Goal: Information Seeking & Learning: Learn about a topic

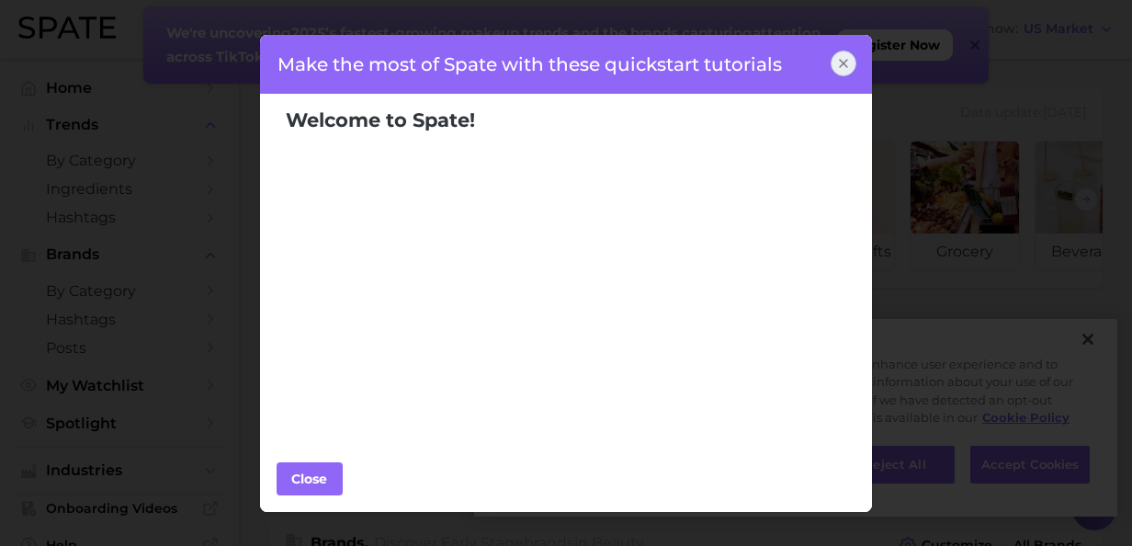
click at [846, 68] on icon at bounding box center [843, 63] width 15 height 15
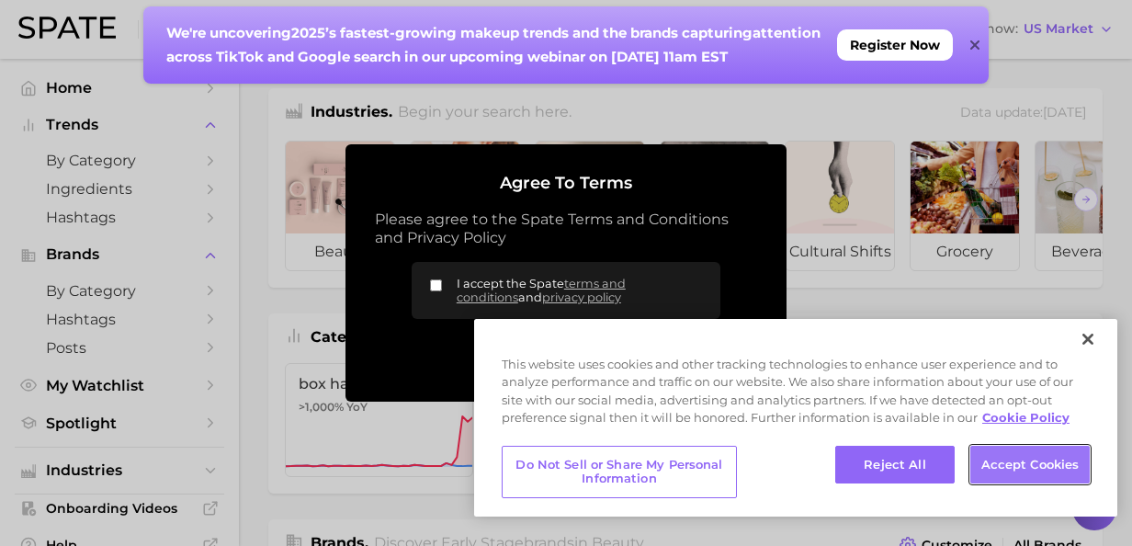
click at [1014, 470] on button "Accept Cookies" at bounding box center [1030, 465] width 119 height 39
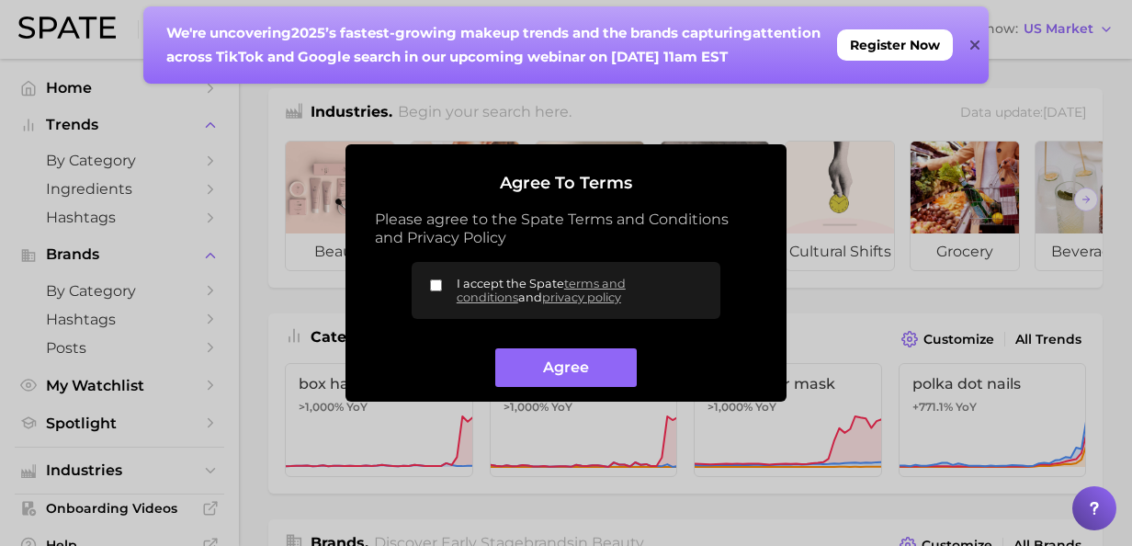
click at [437, 285] on input "I accept the Spate terms and conditions and privacy policy" at bounding box center [436, 285] width 12 height 12
checkbox input "true"
click at [565, 370] on button "Agree" at bounding box center [565, 368] width 141 height 40
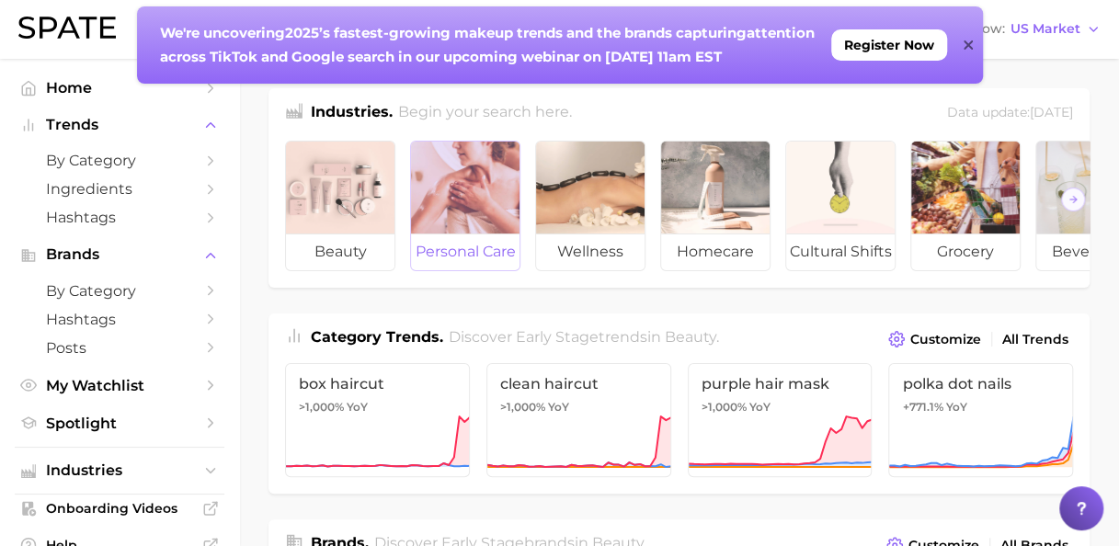
click at [463, 228] on div at bounding box center [465, 188] width 108 height 92
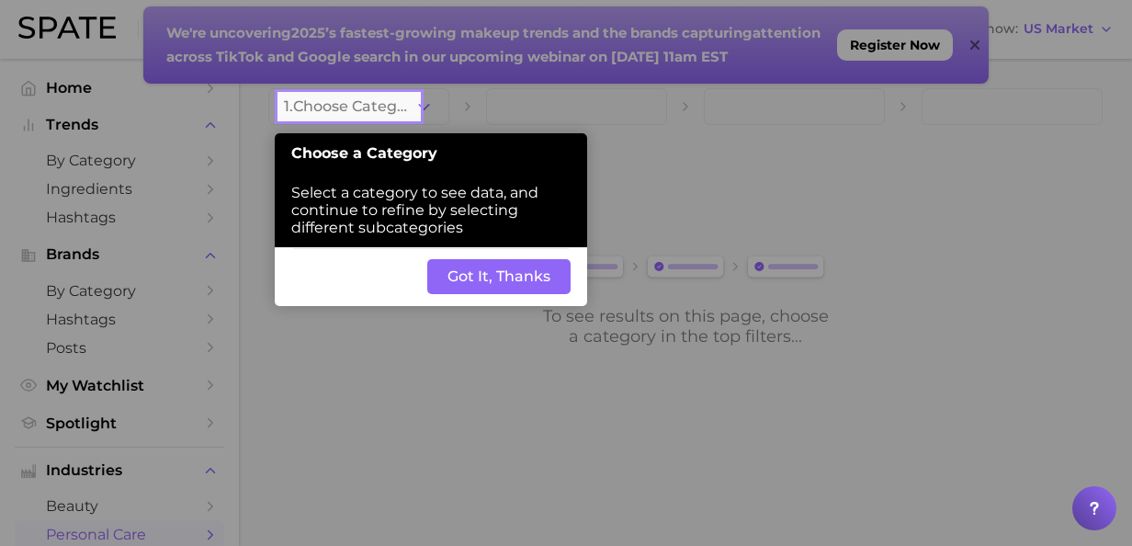
click at [517, 278] on button "Got It, Thanks" at bounding box center [498, 276] width 143 height 35
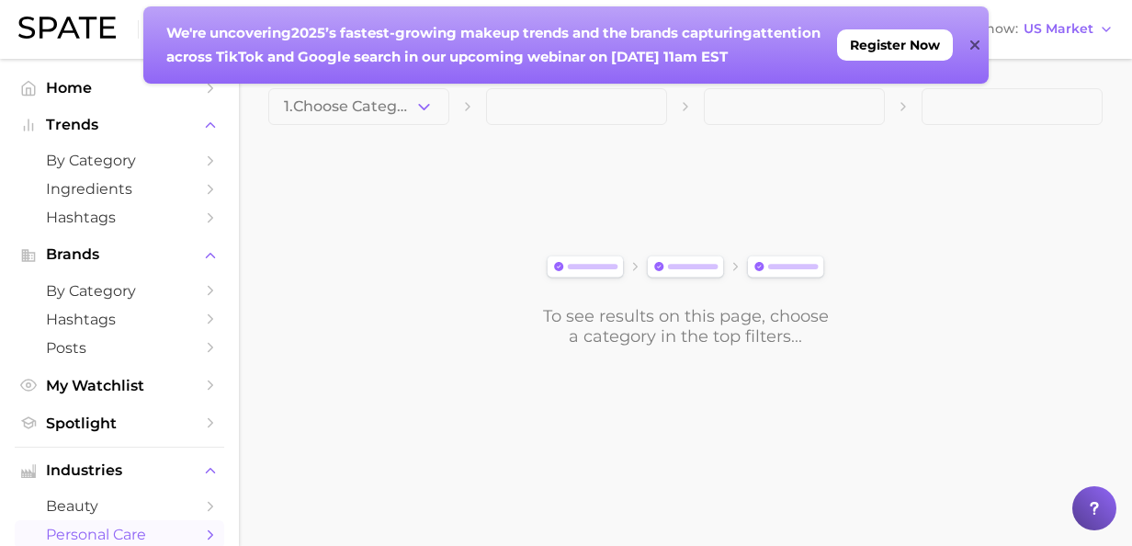
click at [974, 42] on icon at bounding box center [975, 45] width 9 height 15
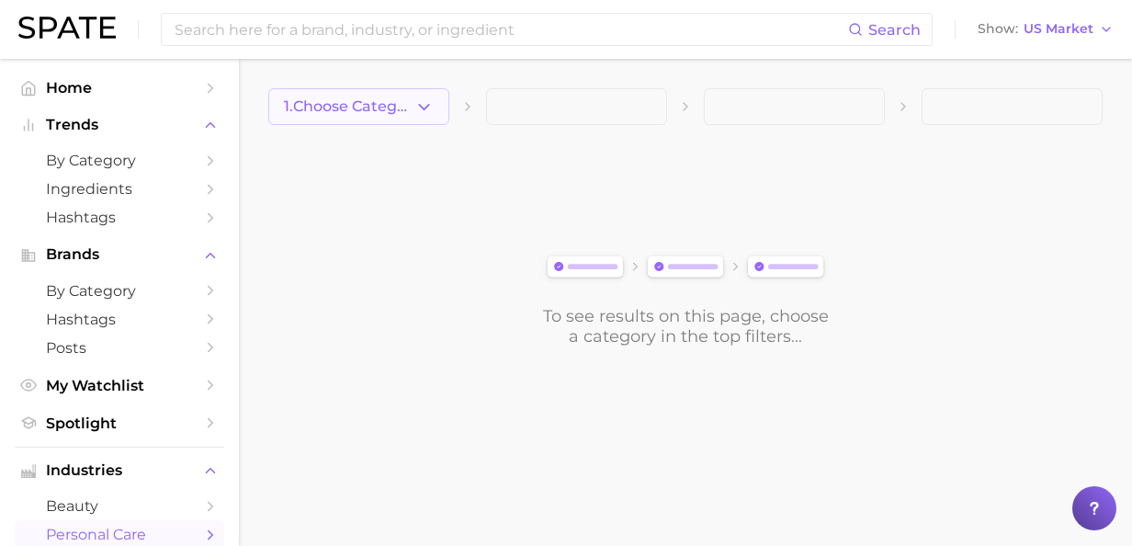
click at [423, 105] on icon "button" at bounding box center [424, 106] width 19 height 19
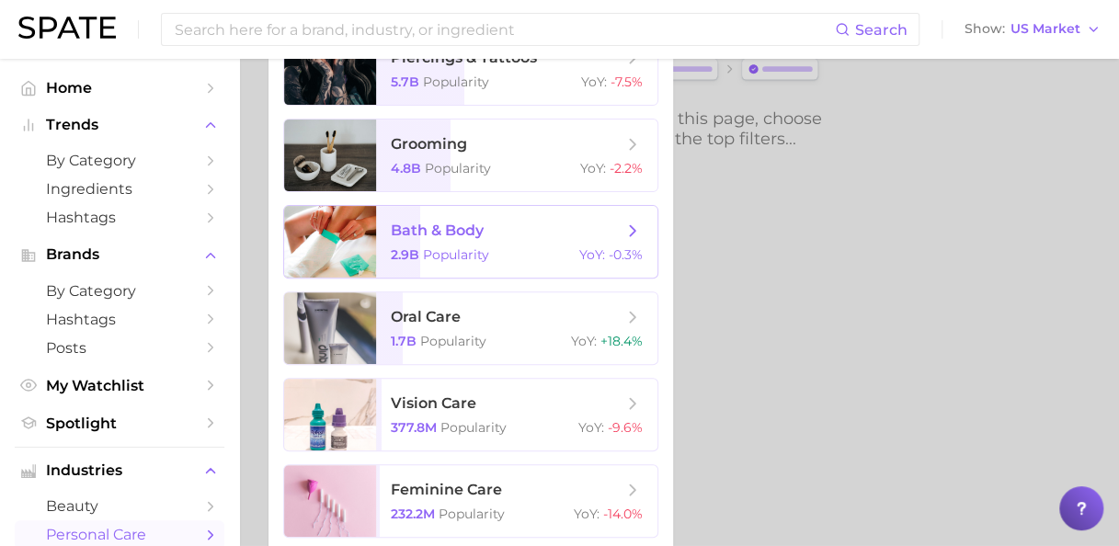
scroll to position [107, 0]
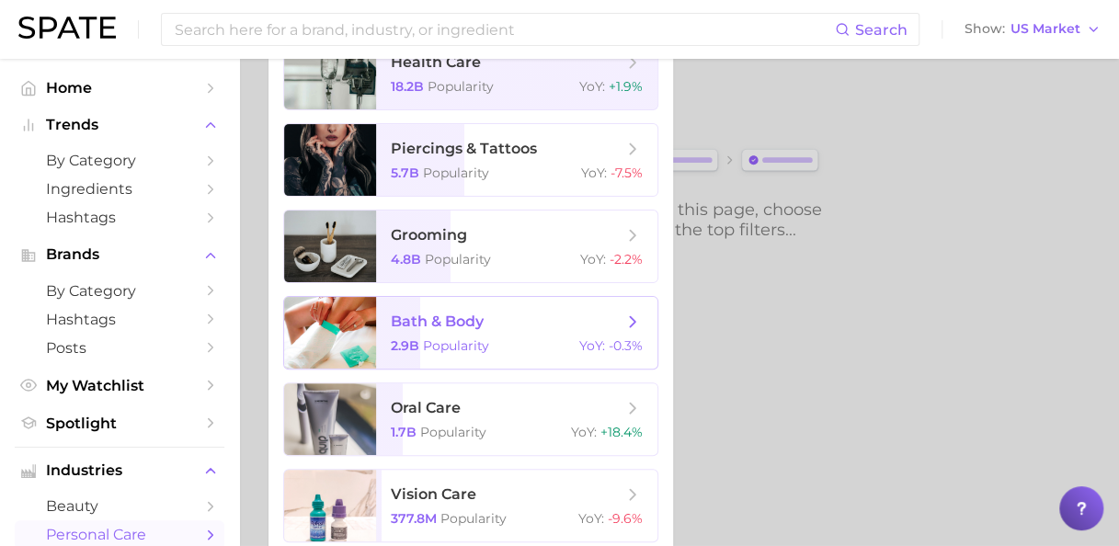
click at [441, 326] on span "bath & body" at bounding box center [437, 320] width 93 height 17
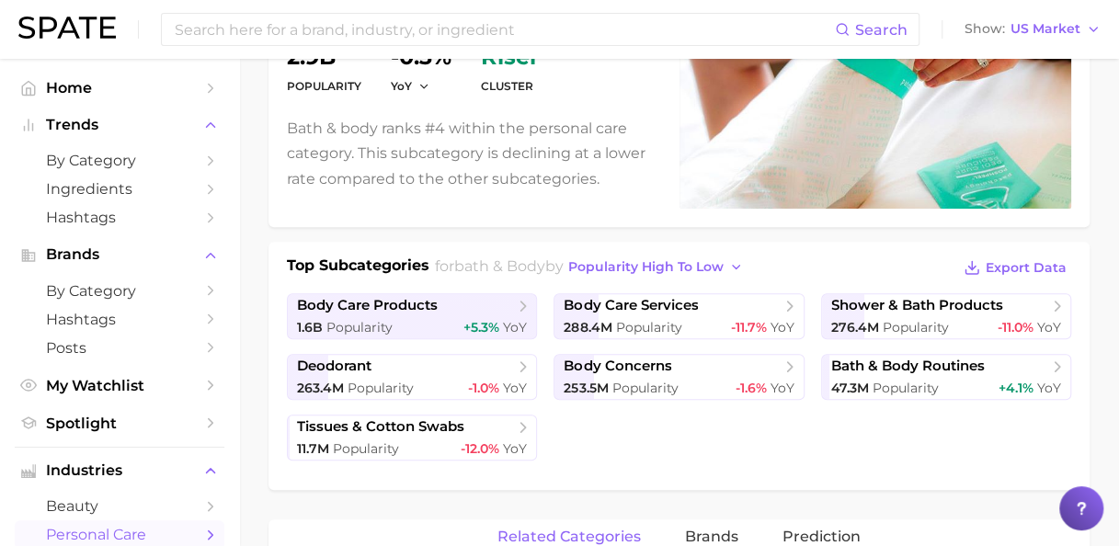
scroll to position [276, 0]
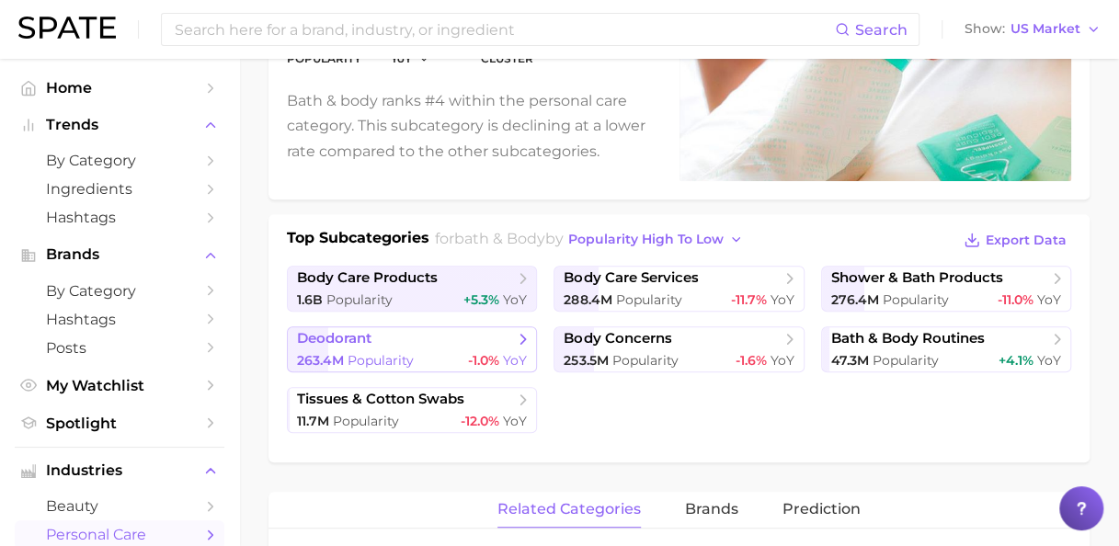
click at [356, 336] on span "deodorant" at bounding box center [334, 338] width 74 height 17
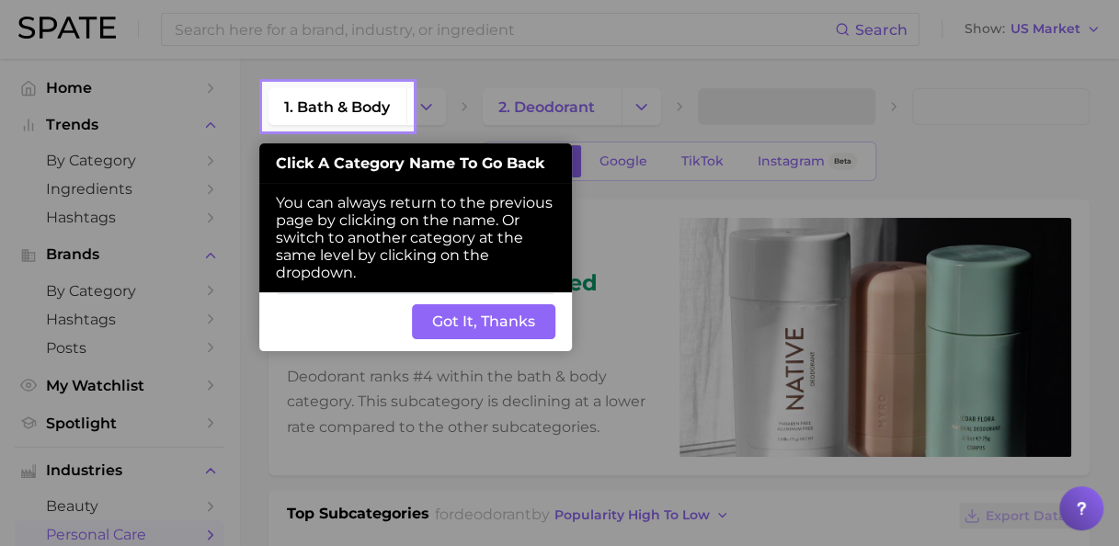
click at [491, 324] on button "Got It, Thanks" at bounding box center [483, 321] width 143 height 35
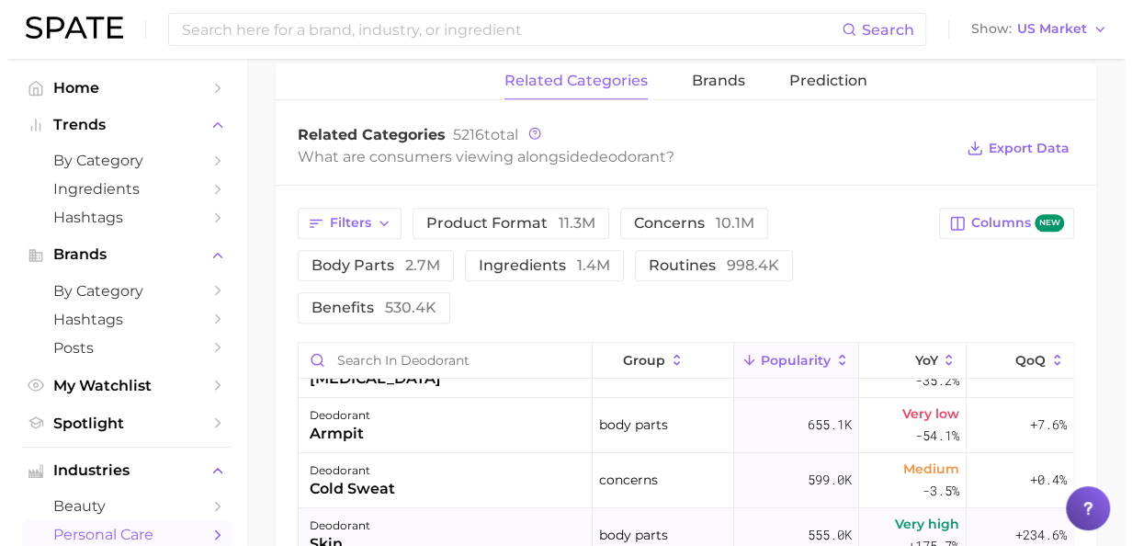
scroll to position [368, 0]
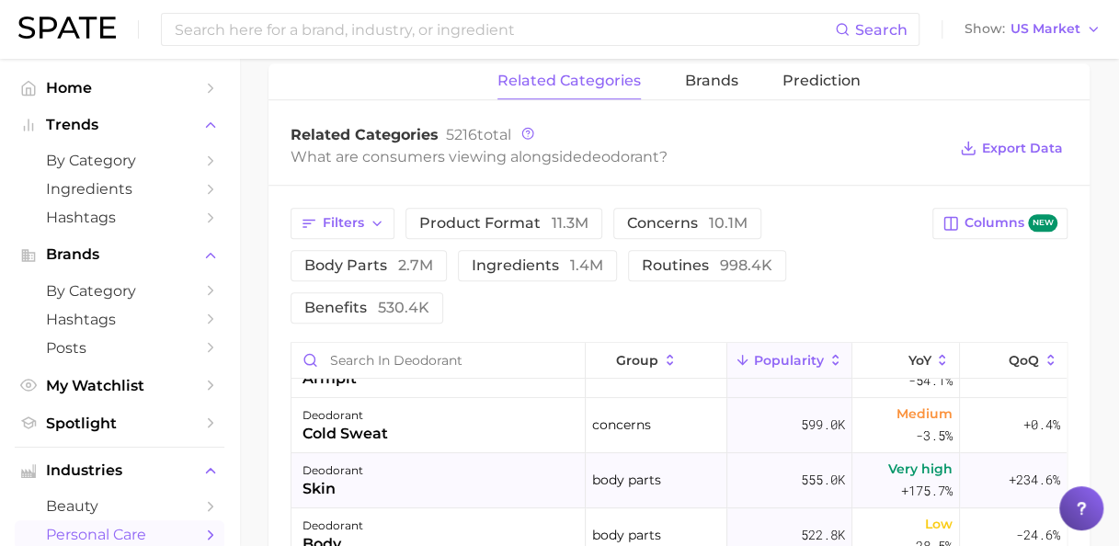
click at [341, 460] on div "deodorant" at bounding box center [332, 471] width 61 height 22
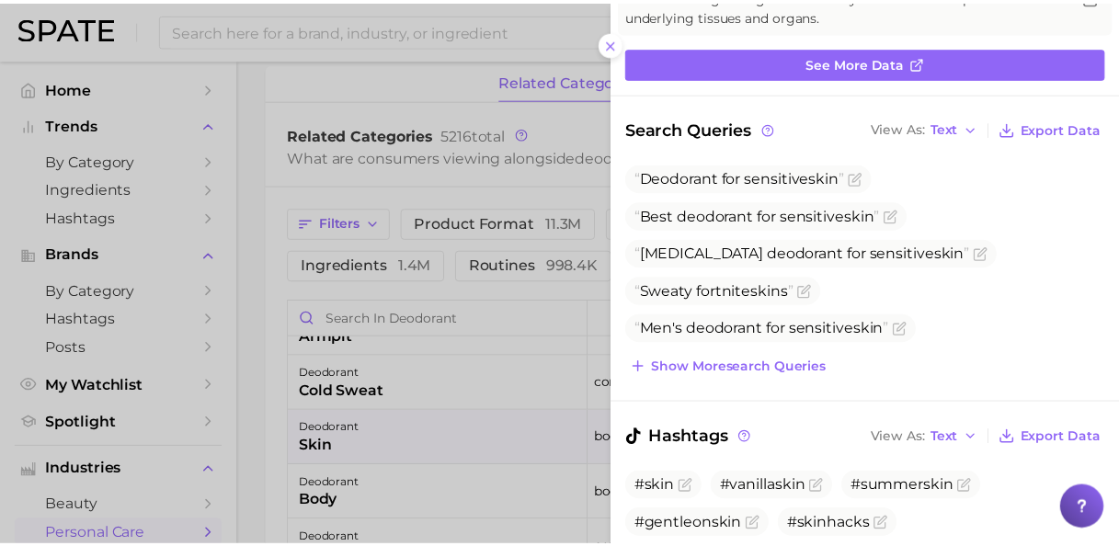
scroll to position [184, 0]
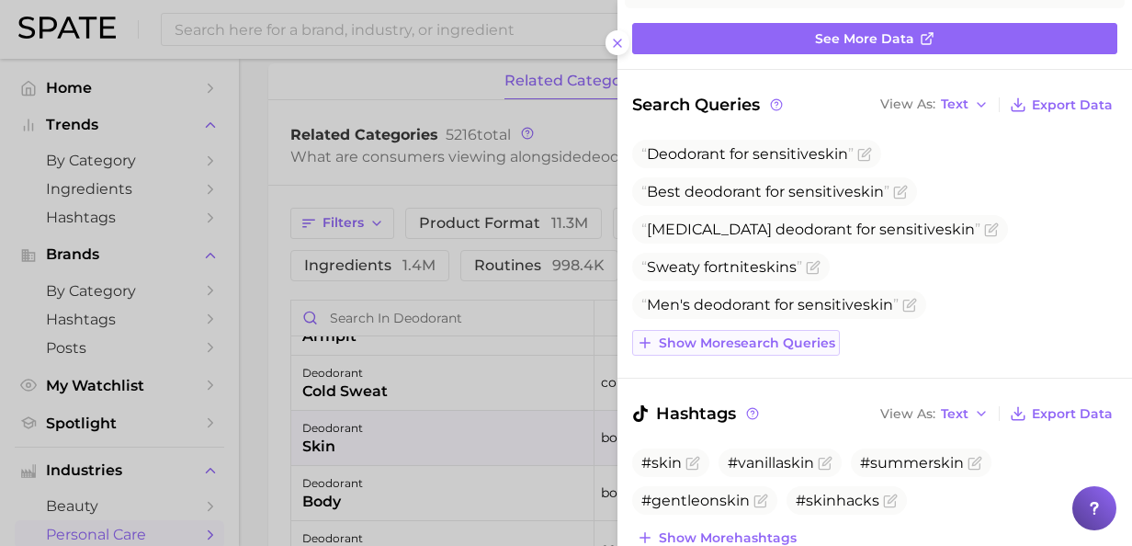
click at [800, 343] on span "Show more search queries" at bounding box center [747, 343] width 176 height 16
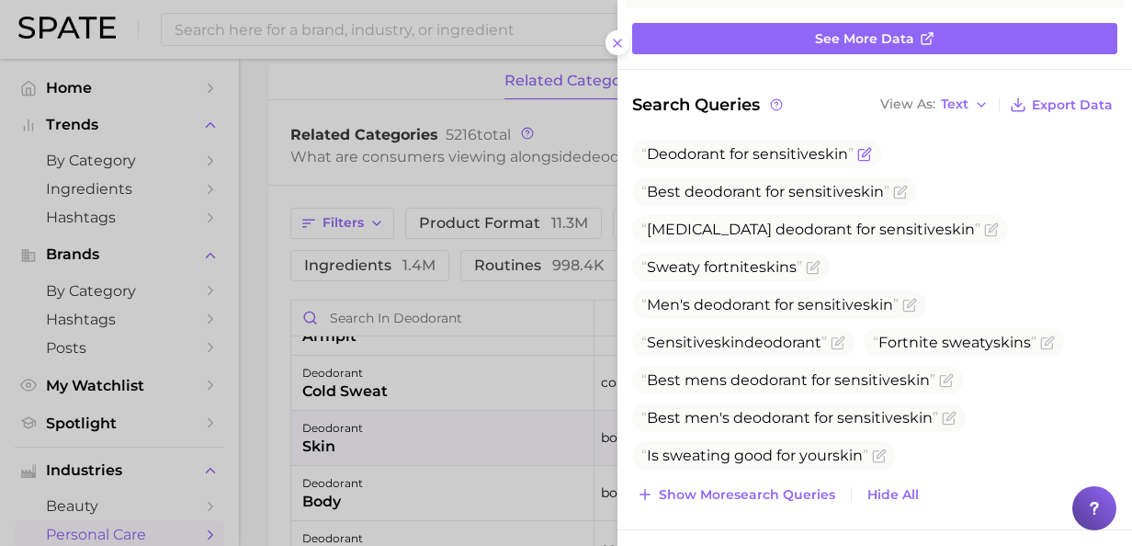
click at [820, 153] on span "Deodorant [MEDICAL_DATA]" at bounding box center [748, 153] width 212 height 17
click at [869, 152] on icon "Flag as miscategorized or irrelevant" at bounding box center [863, 154] width 11 height 11
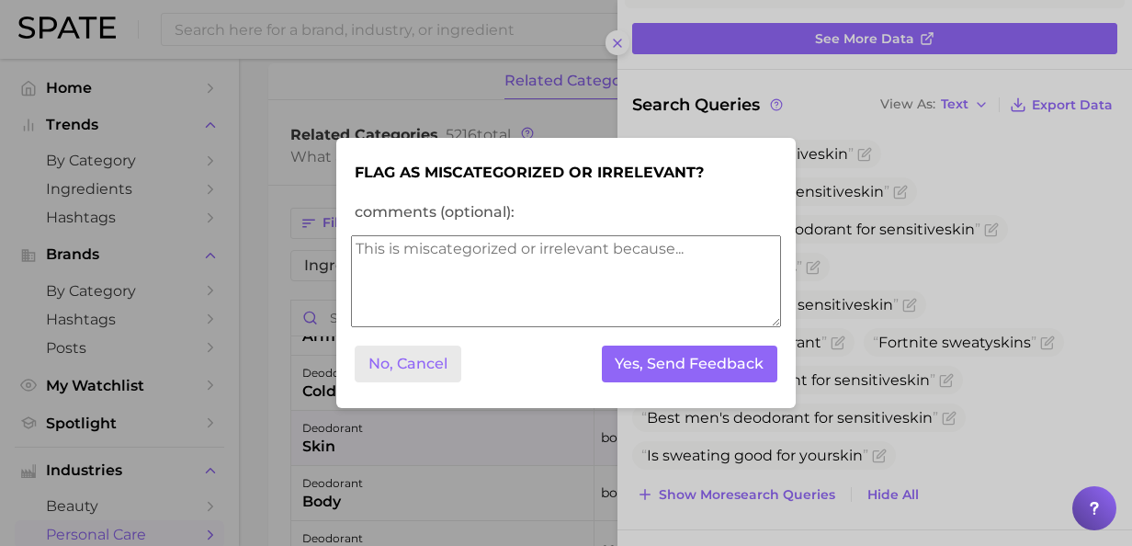
click at [401, 360] on button "No, Cancel" at bounding box center [408, 365] width 107 height 38
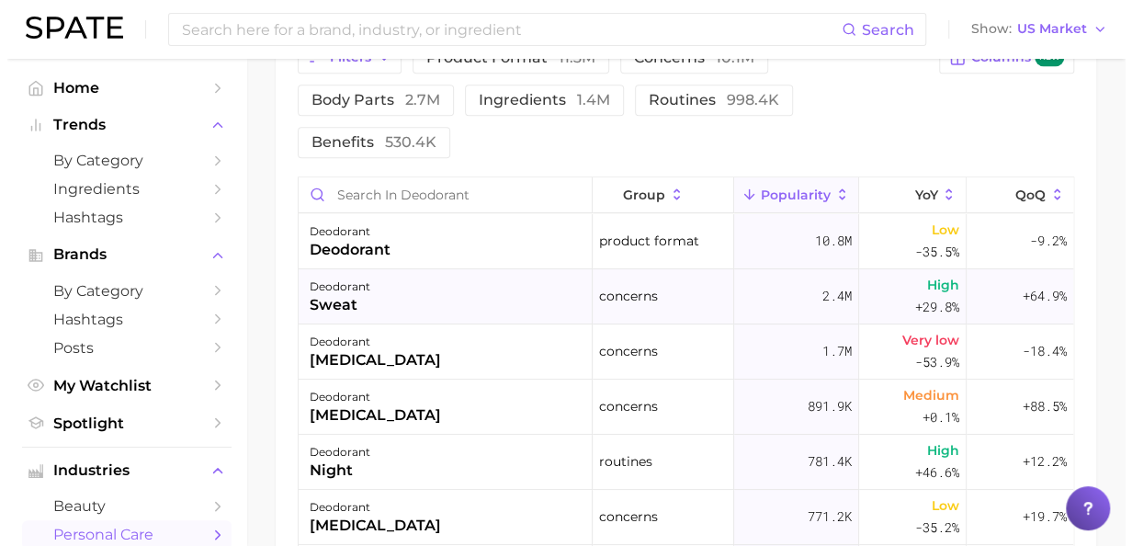
scroll to position [717, 0]
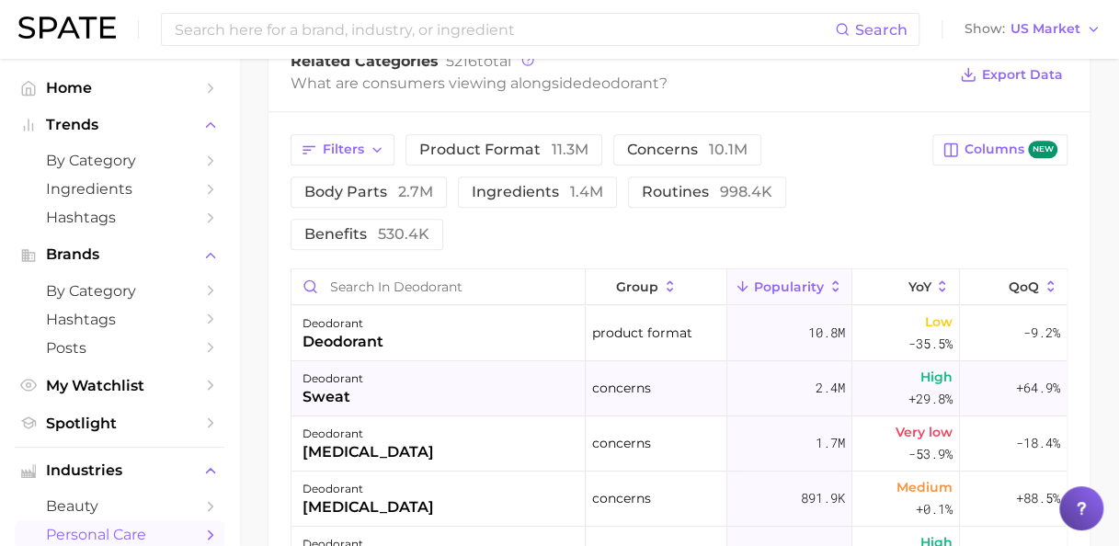
click at [327, 386] on div "sweat" at bounding box center [332, 397] width 61 height 22
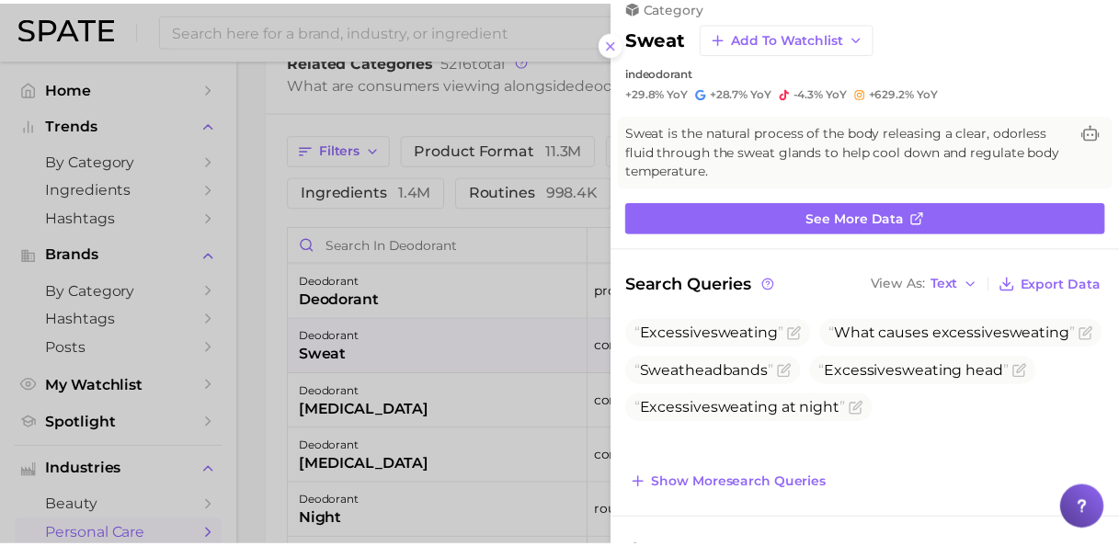
scroll to position [0, 0]
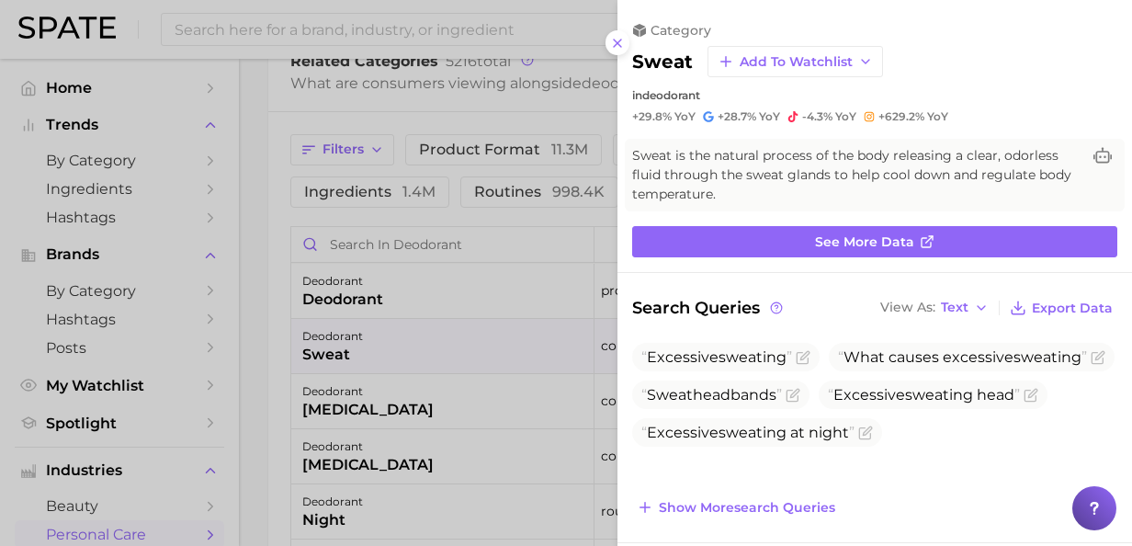
click at [620, 48] on icon at bounding box center [617, 43] width 15 height 15
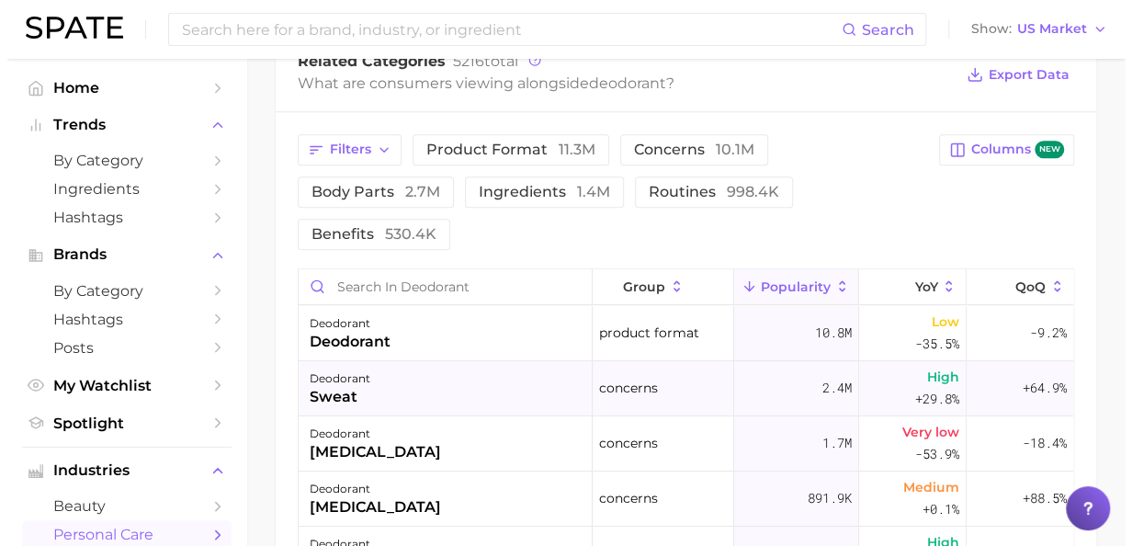
scroll to position [184, 0]
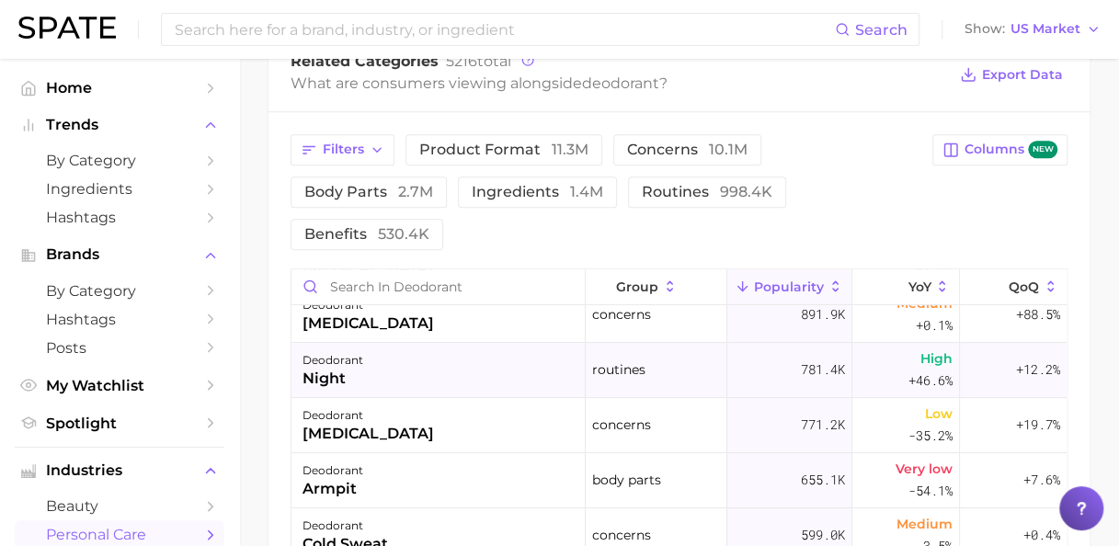
click at [333, 368] on div "night" at bounding box center [332, 379] width 61 height 22
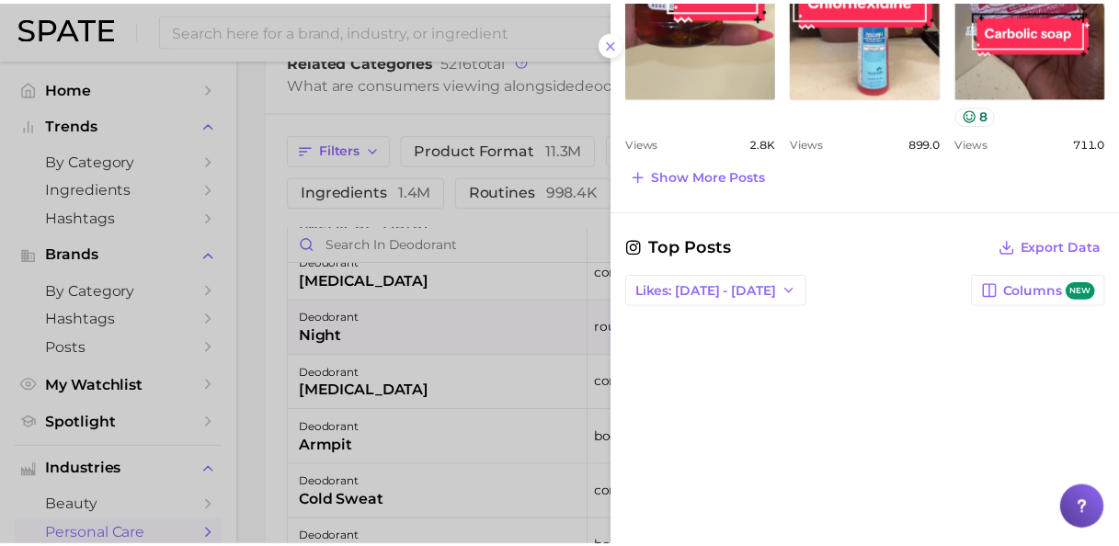
scroll to position [1287, 0]
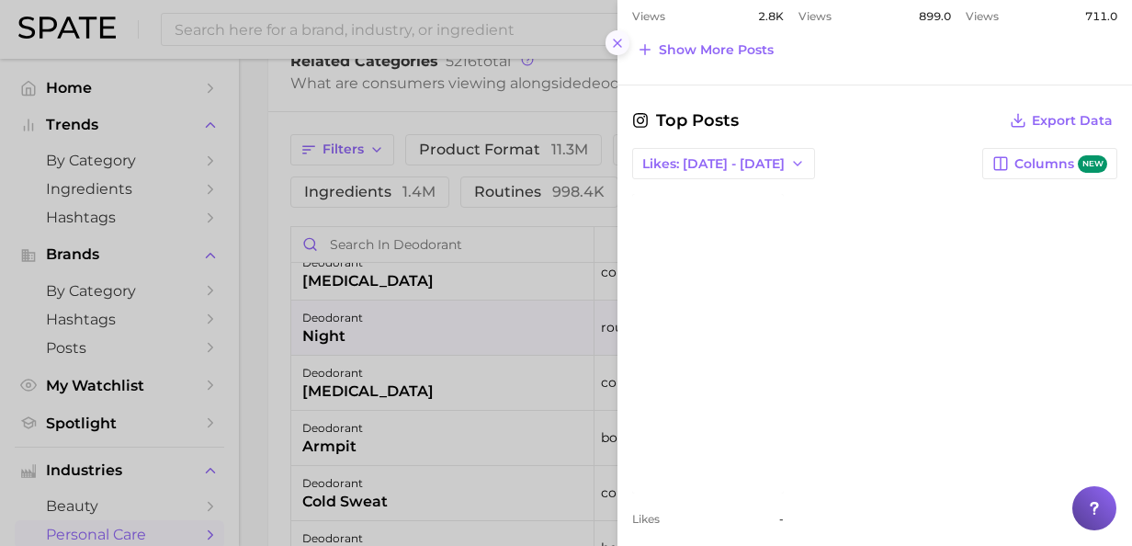
click at [612, 42] on icon at bounding box center [617, 43] width 15 height 15
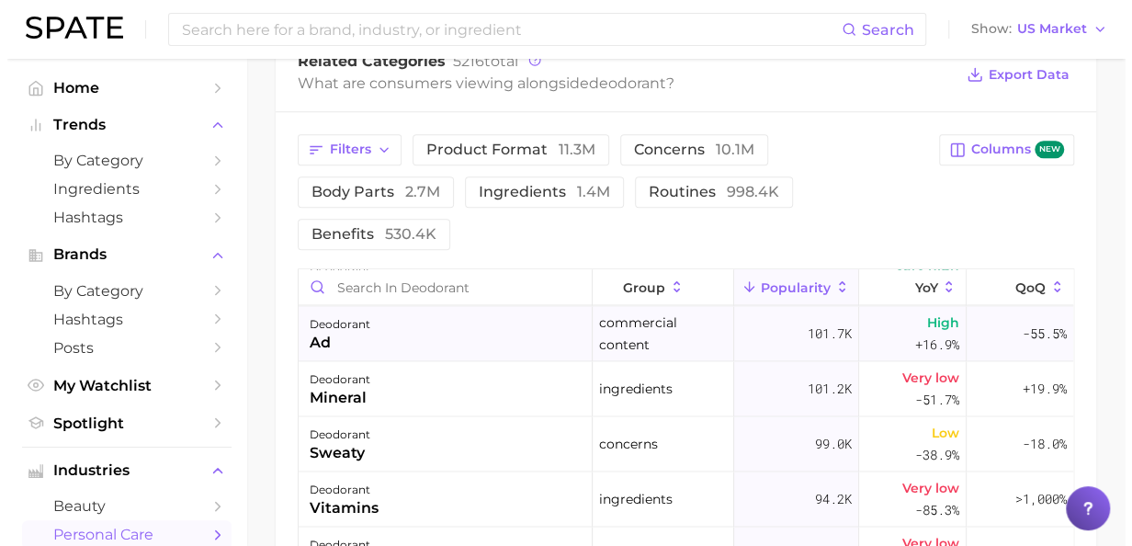
scroll to position [1562, 0]
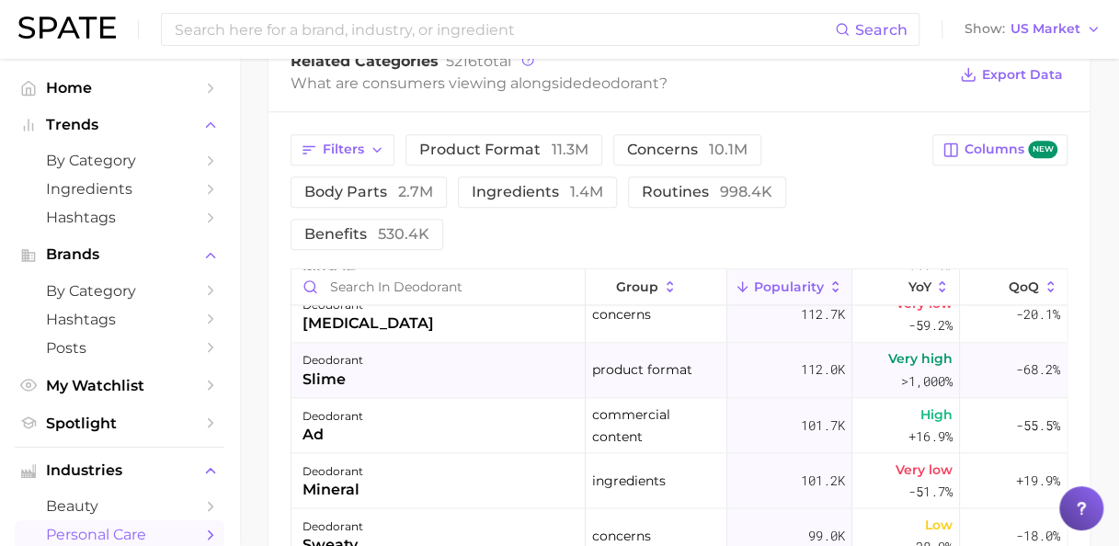
click at [335, 368] on div "slime" at bounding box center [332, 379] width 61 height 22
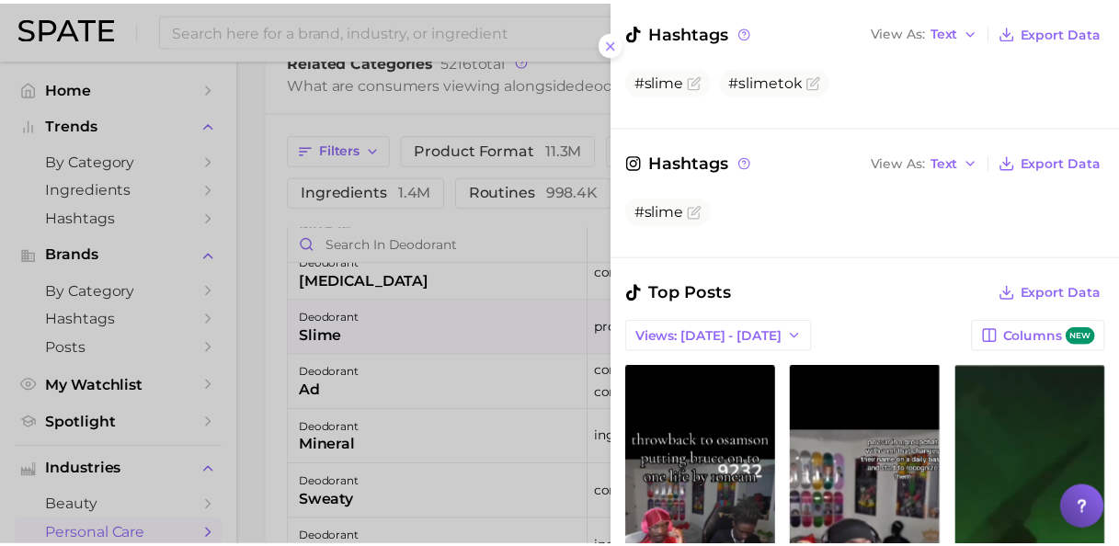
scroll to position [643, 0]
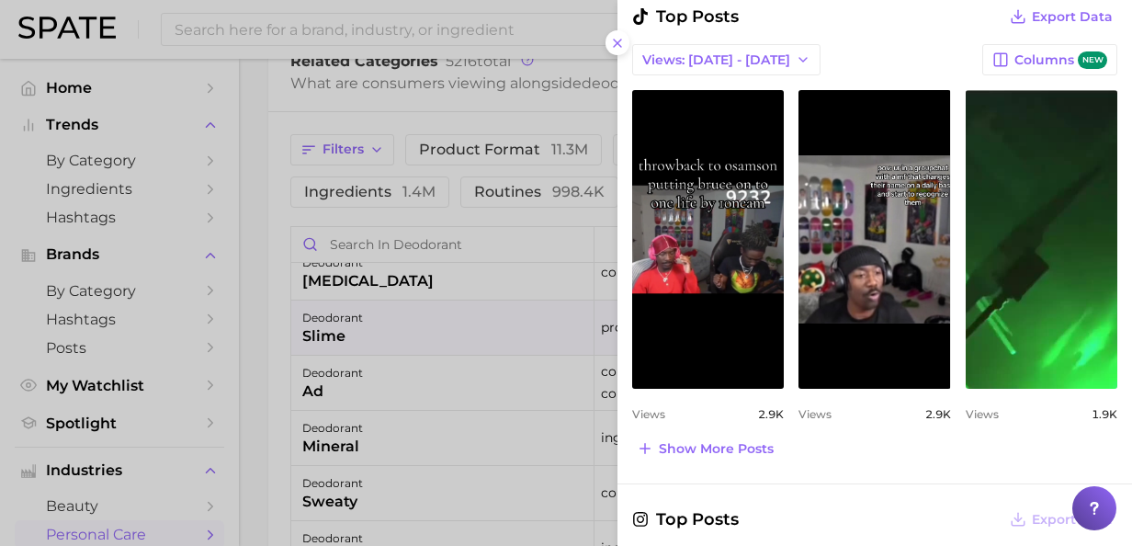
click at [618, 44] on icon at bounding box center [617, 43] width 15 height 15
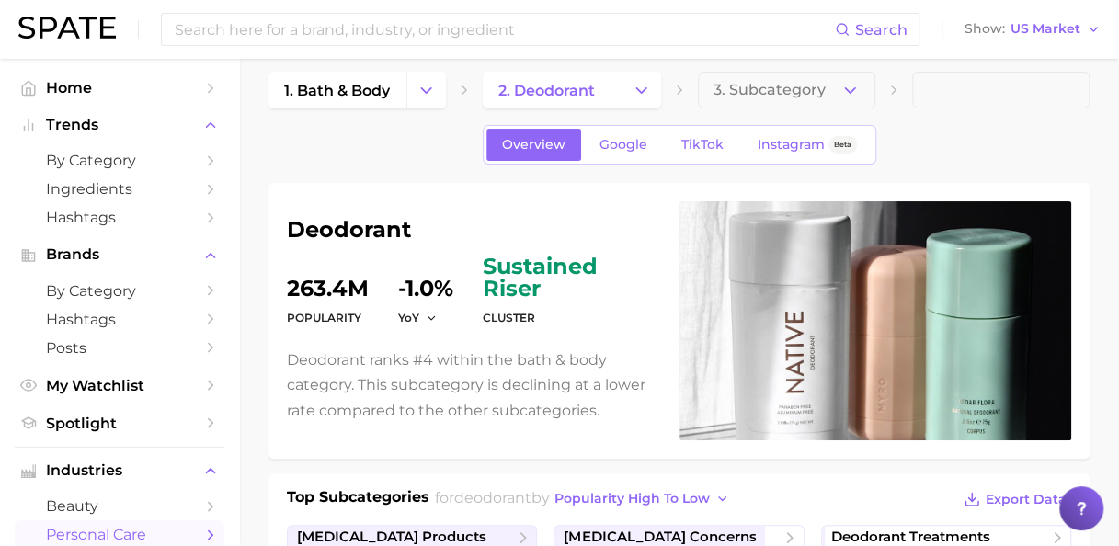
scroll to position [0, 0]
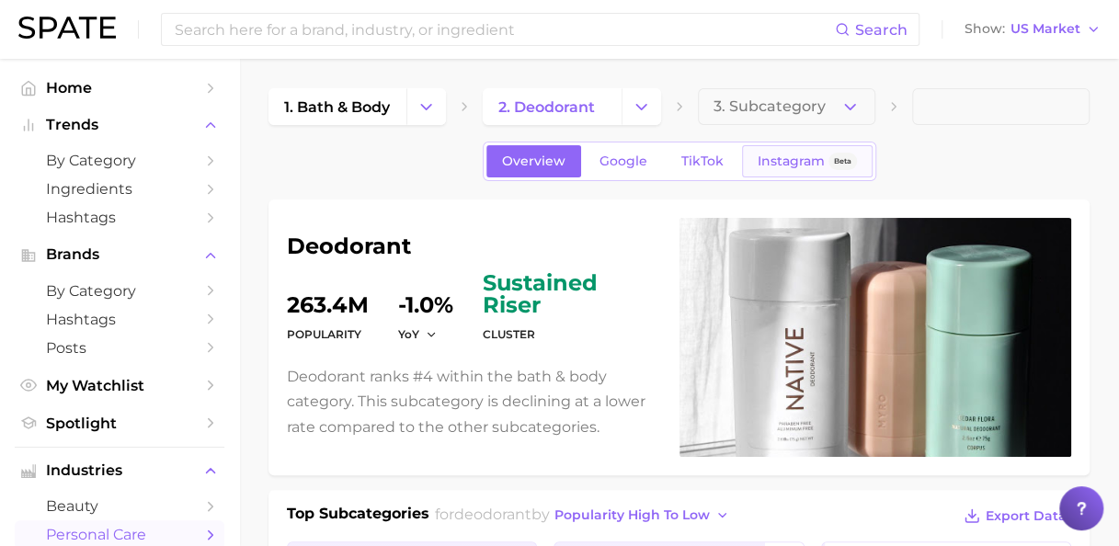
click at [811, 164] on span "Instagram" at bounding box center [790, 161] width 67 height 16
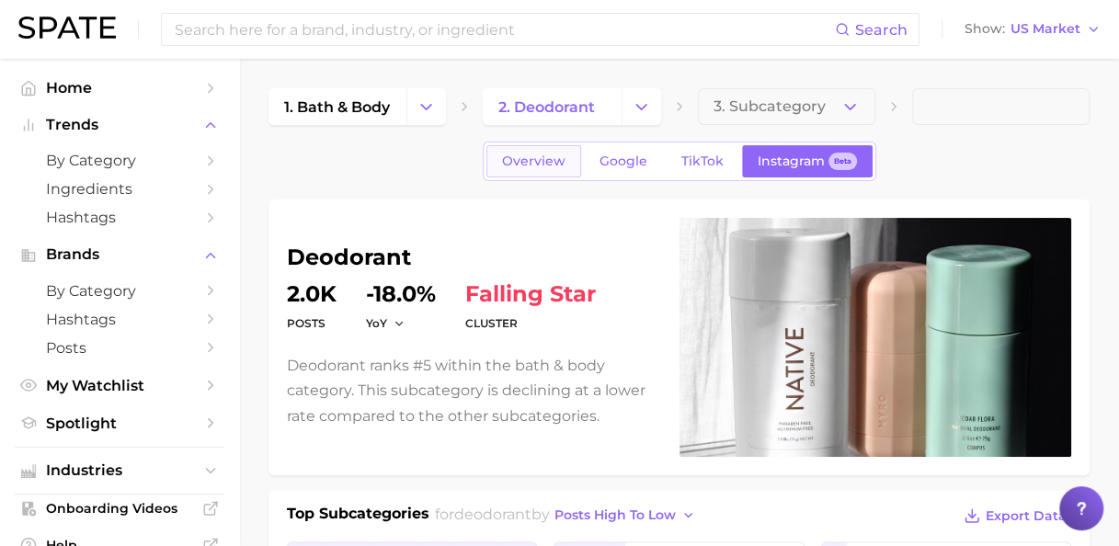
click at [526, 166] on span "Overview" at bounding box center [533, 161] width 63 height 16
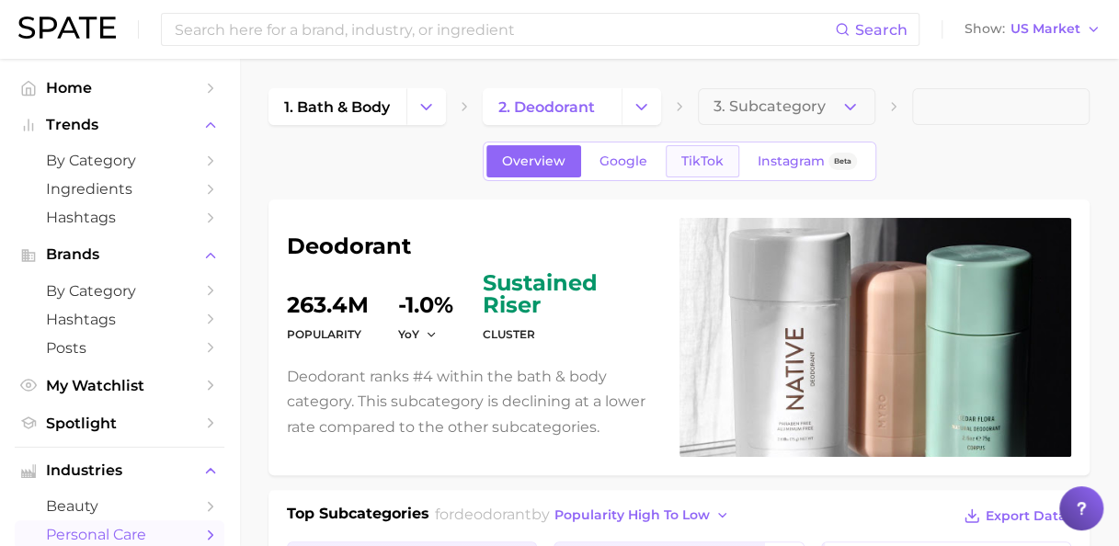
click at [695, 164] on span "TikTok" at bounding box center [702, 161] width 42 height 16
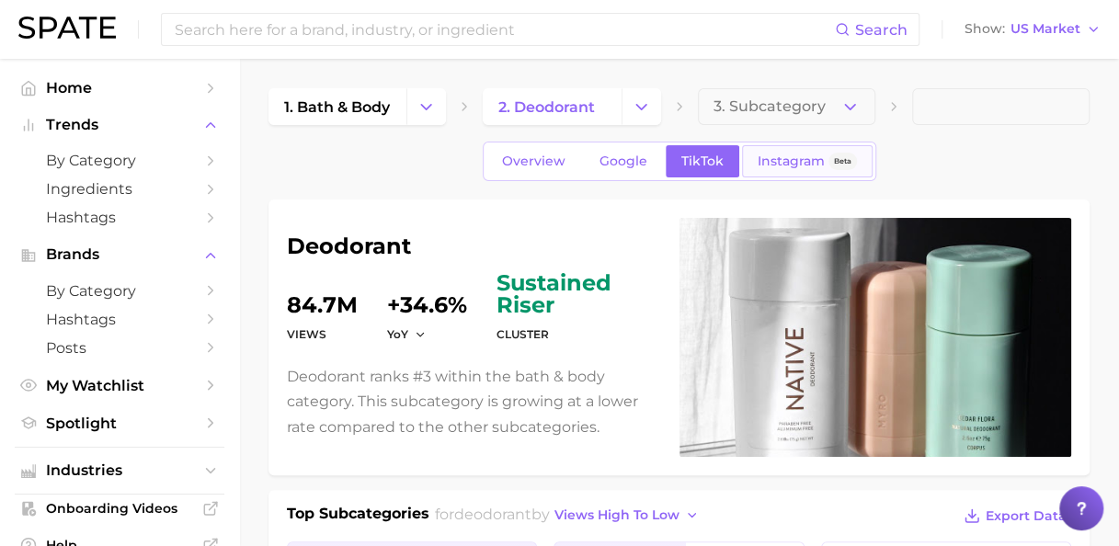
click at [796, 154] on span "Instagram" at bounding box center [790, 161] width 67 height 16
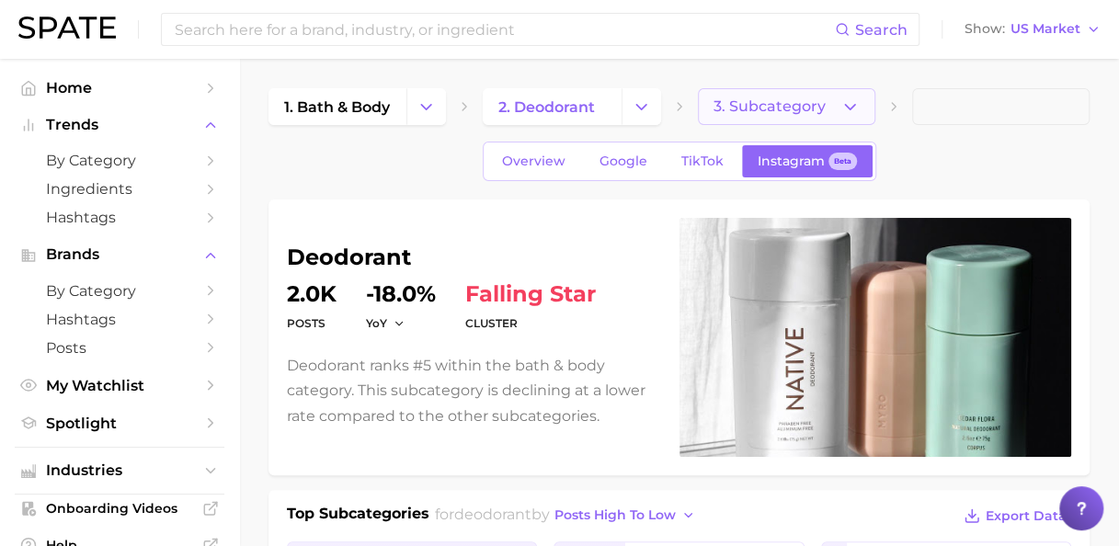
click at [838, 112] on button "3. Subcategory" at bounding box center [786, 106] width 177 height 37
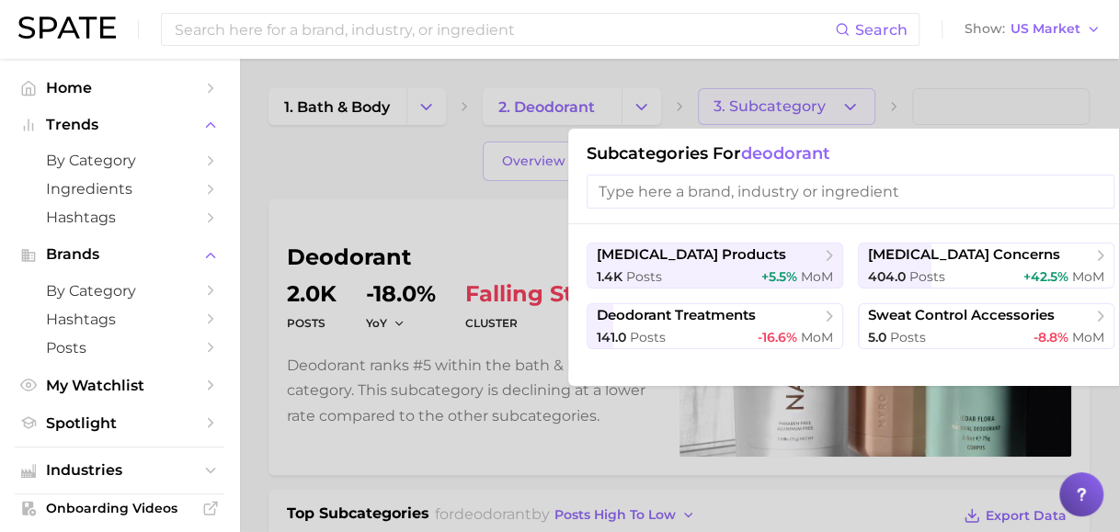
click at [744, 195] on input "search" at bounding box center [850, 192] width 528 height 34
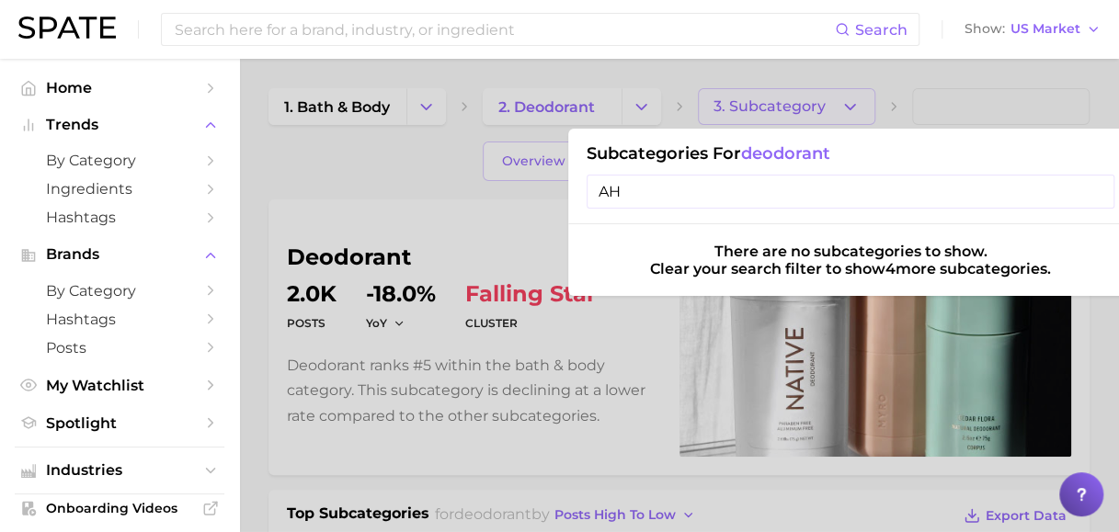
type input "A"
type input "serum"
click at [1093, 193] on input "serum" at bounding box center [850, 192] width 528 height 34
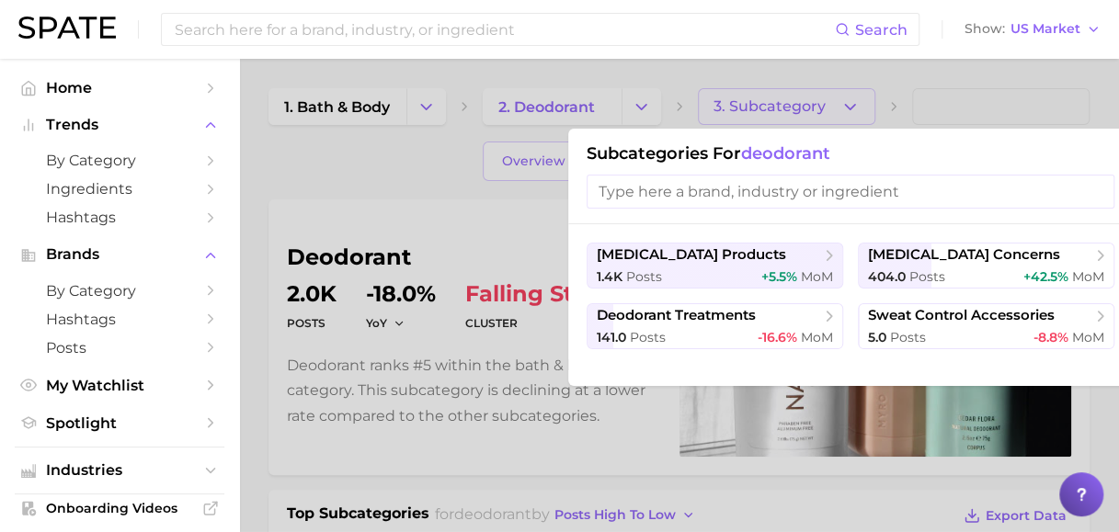
click at [307, 204] on div at bounding box center [559, 266] width 1119 height 532
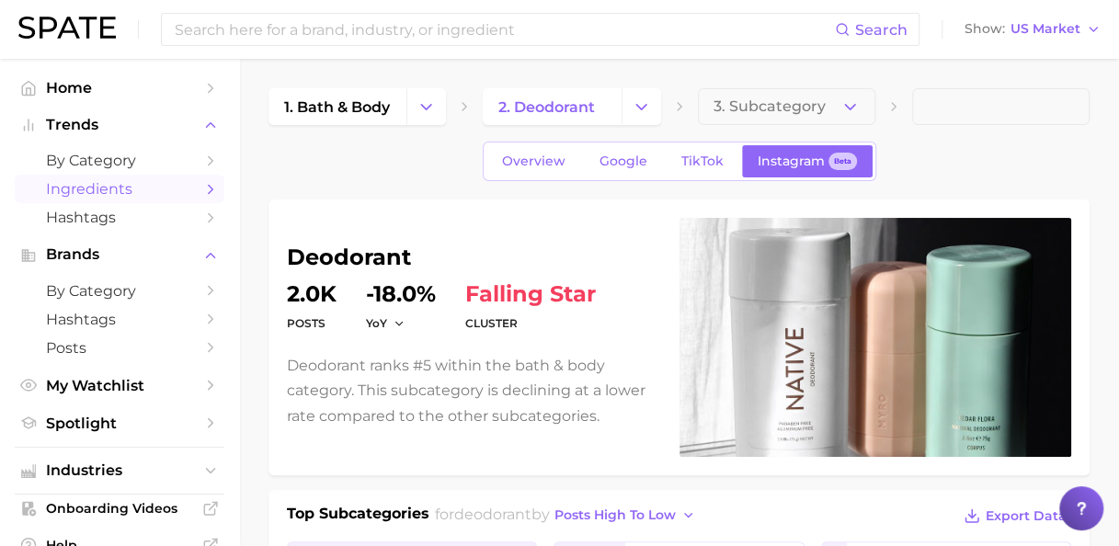
click at [117, 189] on span "Ingredients" at bounding box center [119, 188] width 147 height 17
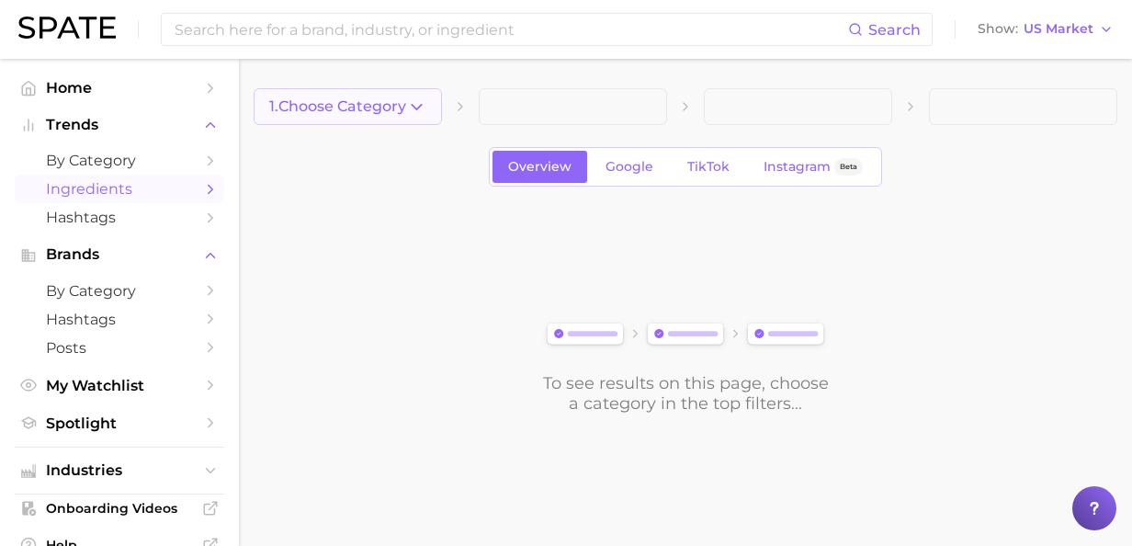
click at [417, 100] on icon "button" at bounding box center [416, 106] width 19 height 19
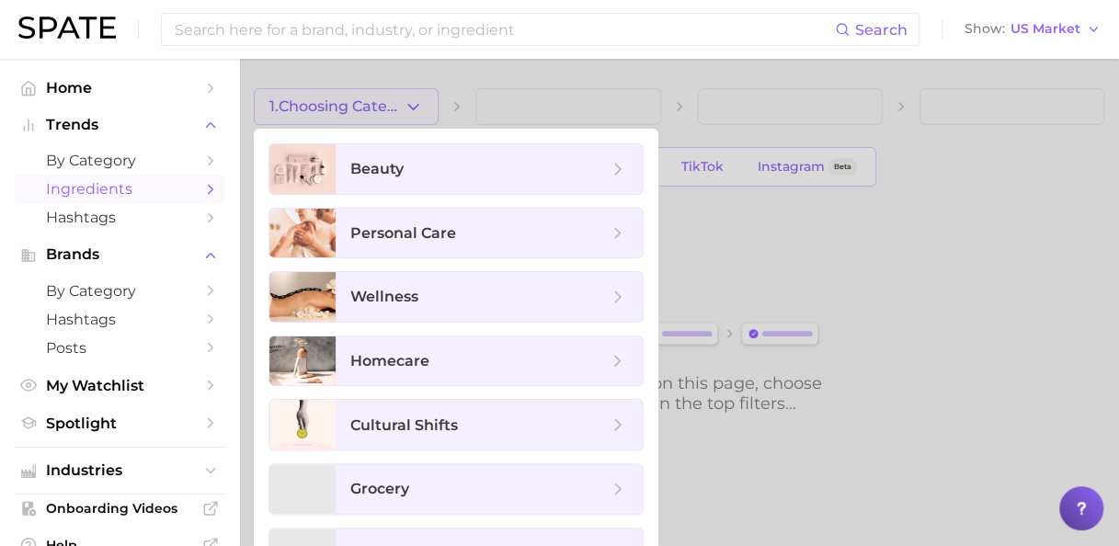
click at [949, 233] on div at bounding box center [559, 273] width 1119 height 546
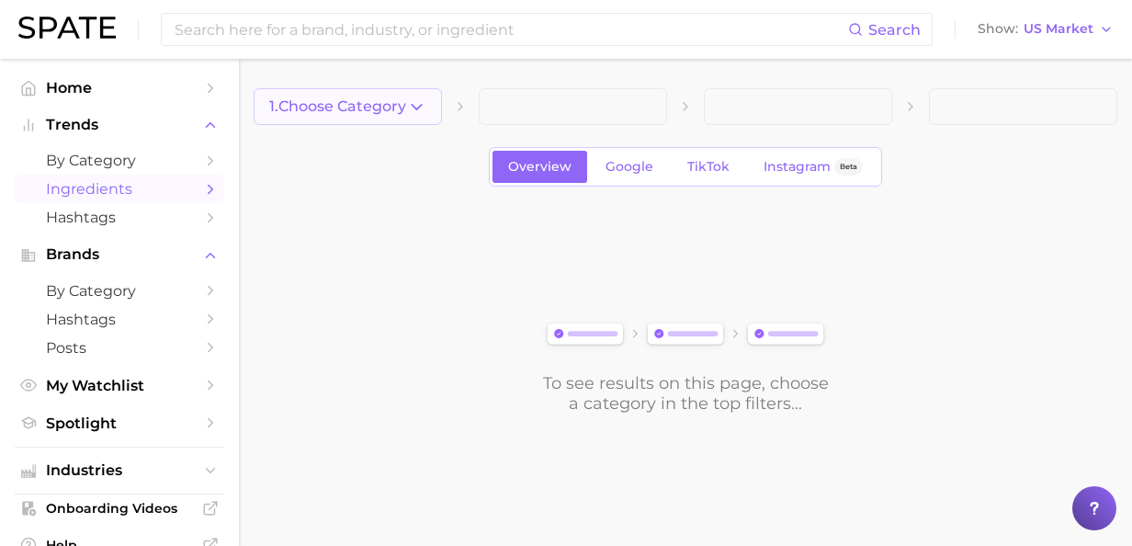
click at [420, 97] on icon "button" at bounding box center [416, 106] width 19 height 19
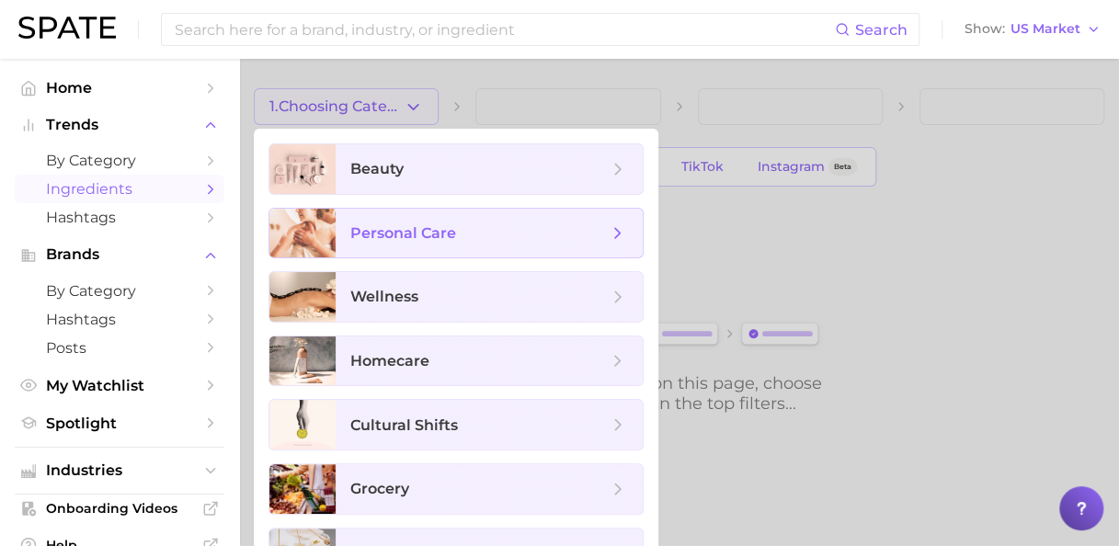
click at [405, 229] on span "personal care" at bounding box center [403, 232] width 106 height 17
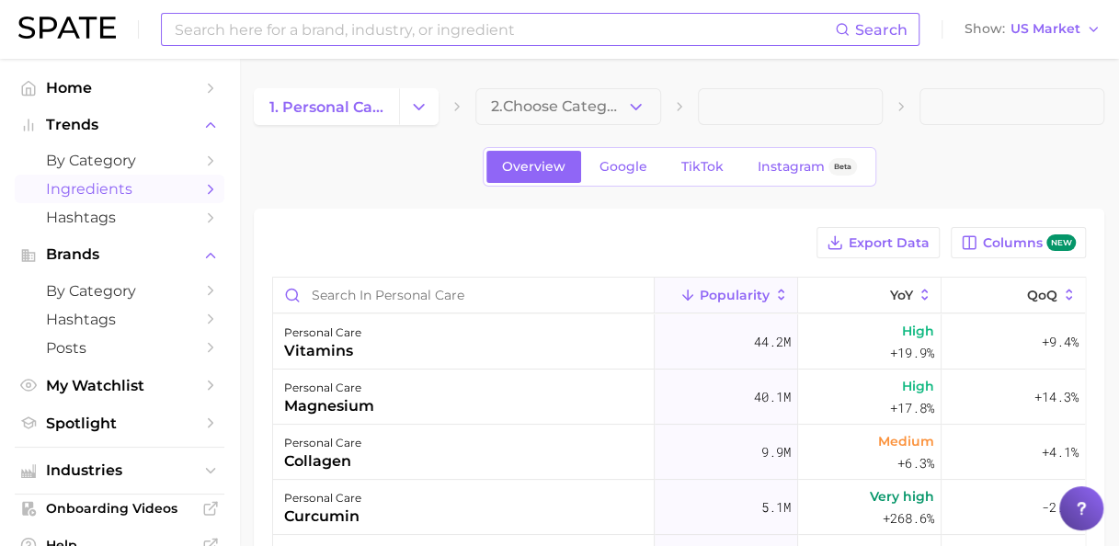
click at [864, 24] on span "Search" at bounding box center [881, 29] width 52 height 17
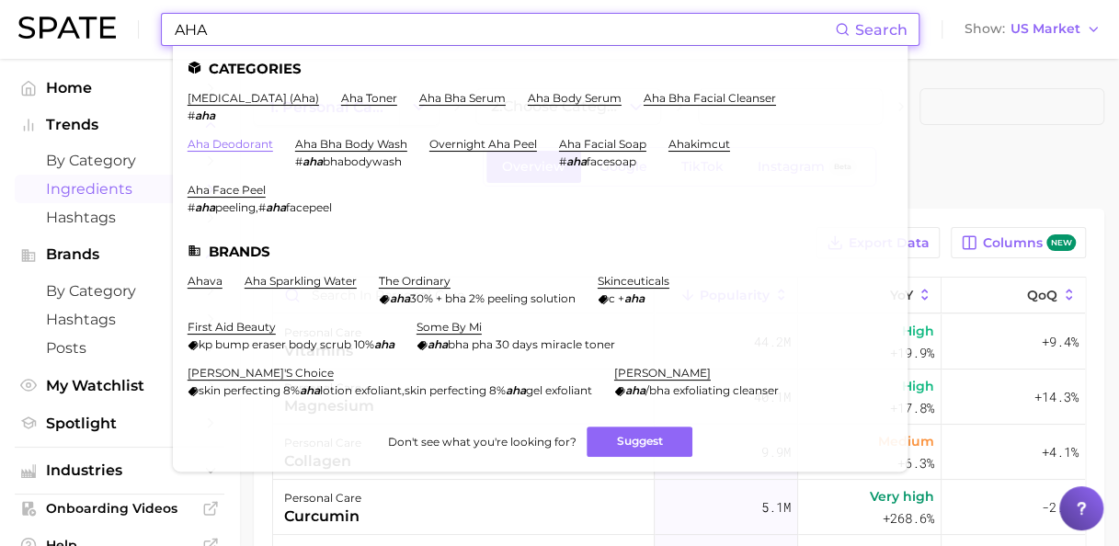
type input "AHA"
click at [224, 147] on link "aha deodorant" at bounding box center [229, 144] width 85 height 14
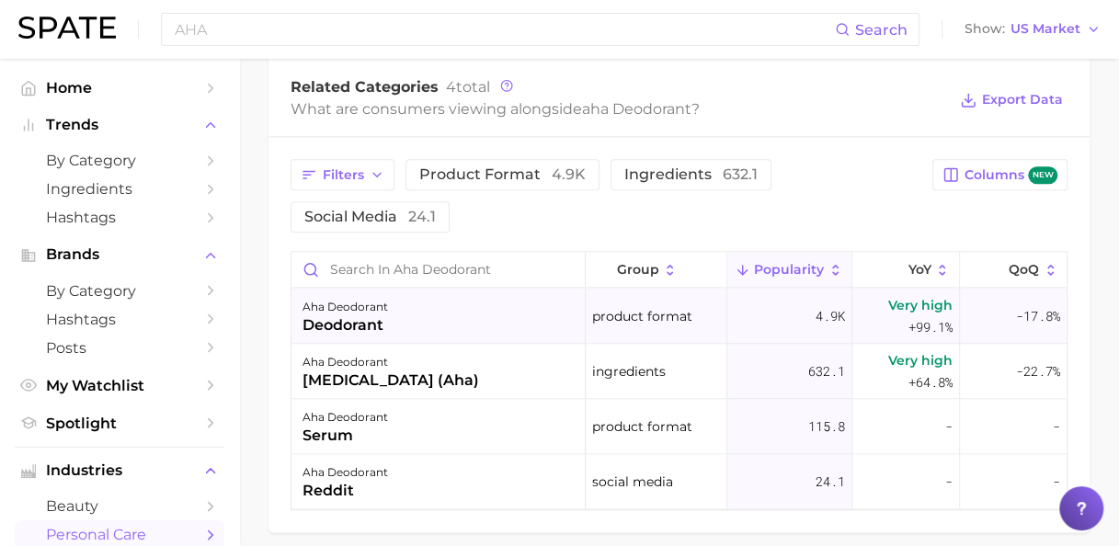
scroll to position [995, 0]
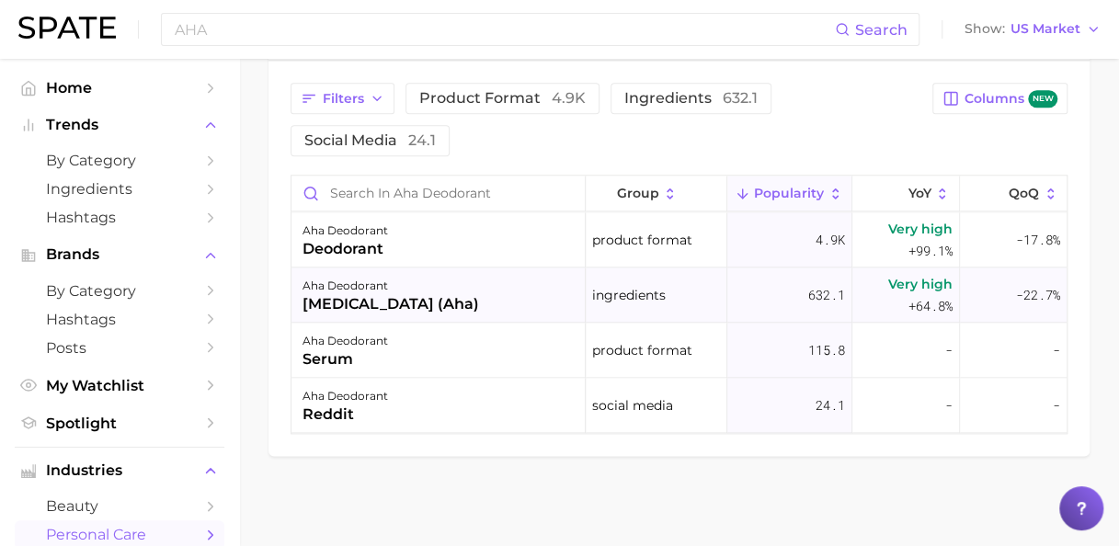
click at [381, 303] on div "[MEDICAL_DATA] (aha)" at bounding box center [390, 304] width 176 height 22
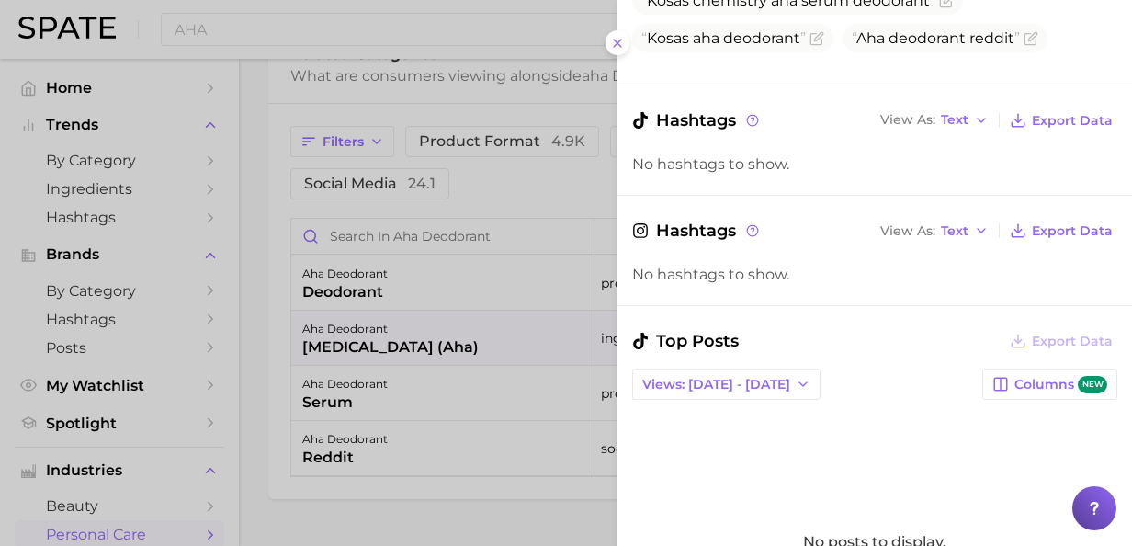
scroll to position [0, 0]
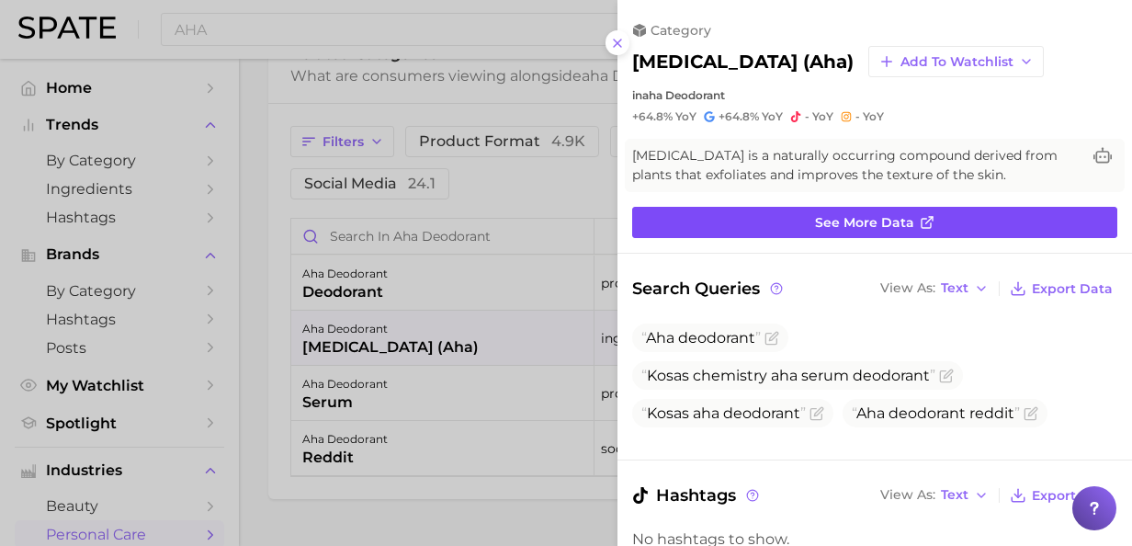
click at [884, 221] on span "See more data" at bounding box center [864, 223] width 99 height 16
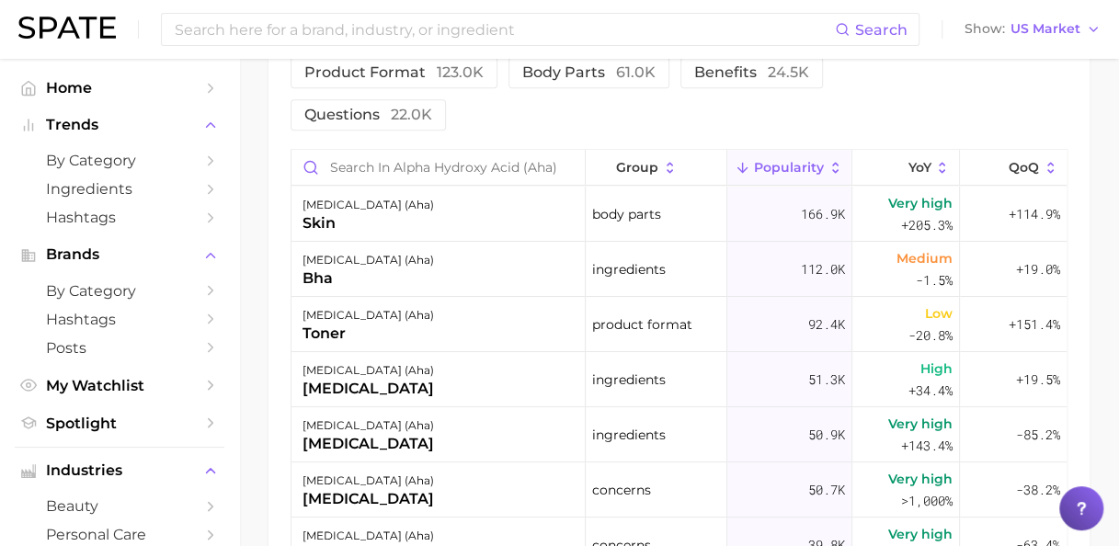
scroll to position [1103, 0]
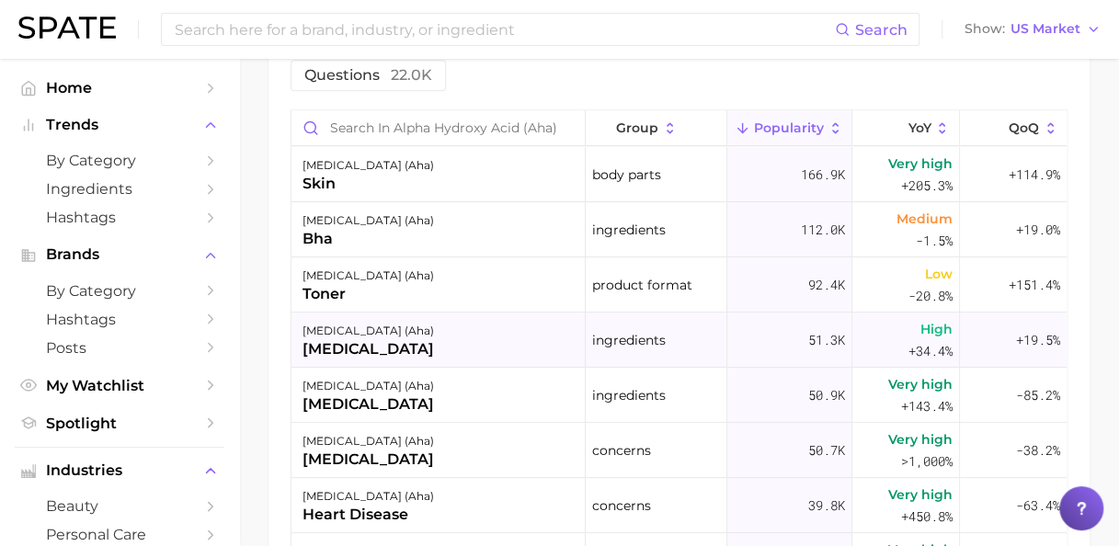
click at [373, 350] on div "[MEDICAL_DATA]" at bounding box center [367, 349] width 131 height 22
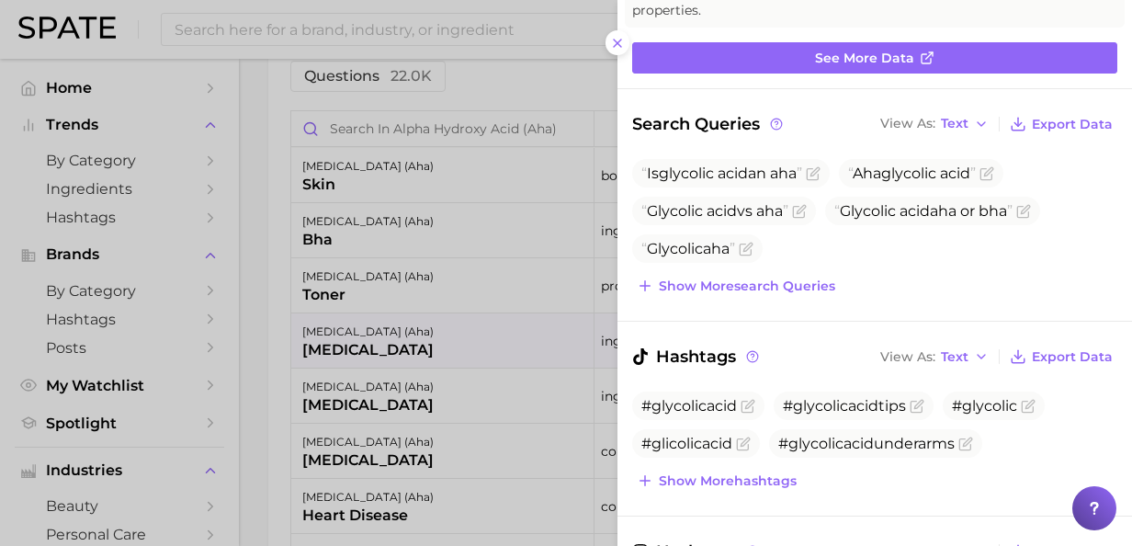
scroll to position [0, 0]
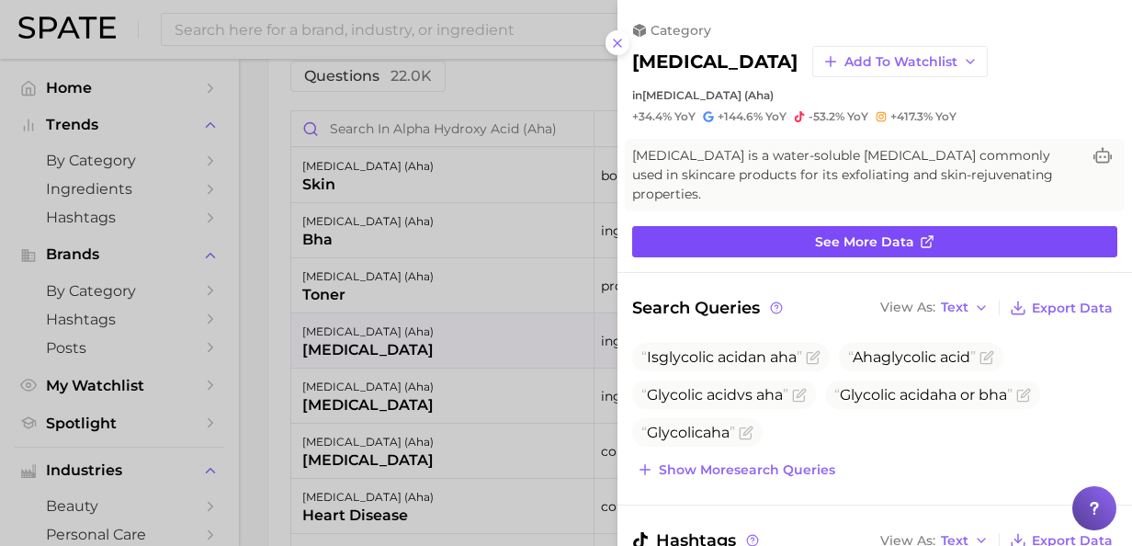
click at [857, 243] on span "See more data" at bounding box center [864, 242] width 99 height 16
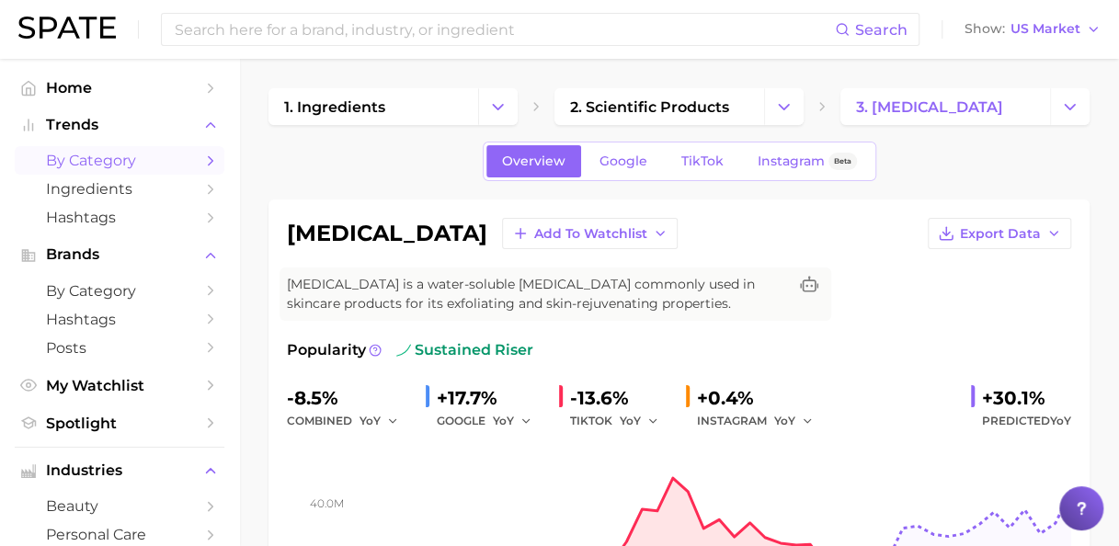
click at [133, 165] on span "by Category" at bounding box center [119, 160] width 147 height 17
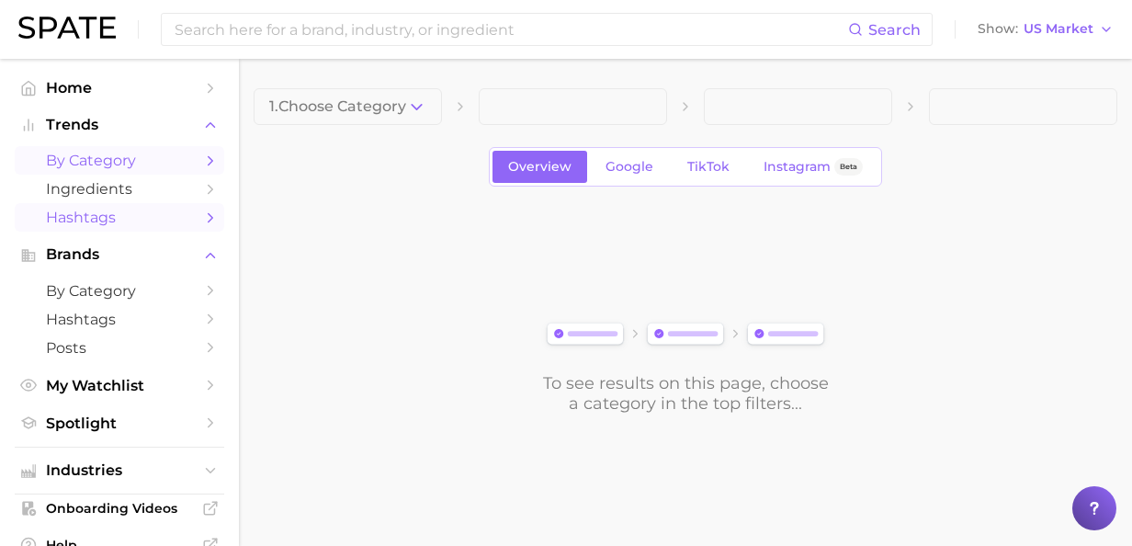
click at [202, 217] on icon "Sidebar" at bounding box center [210, 218] width 17 height 17
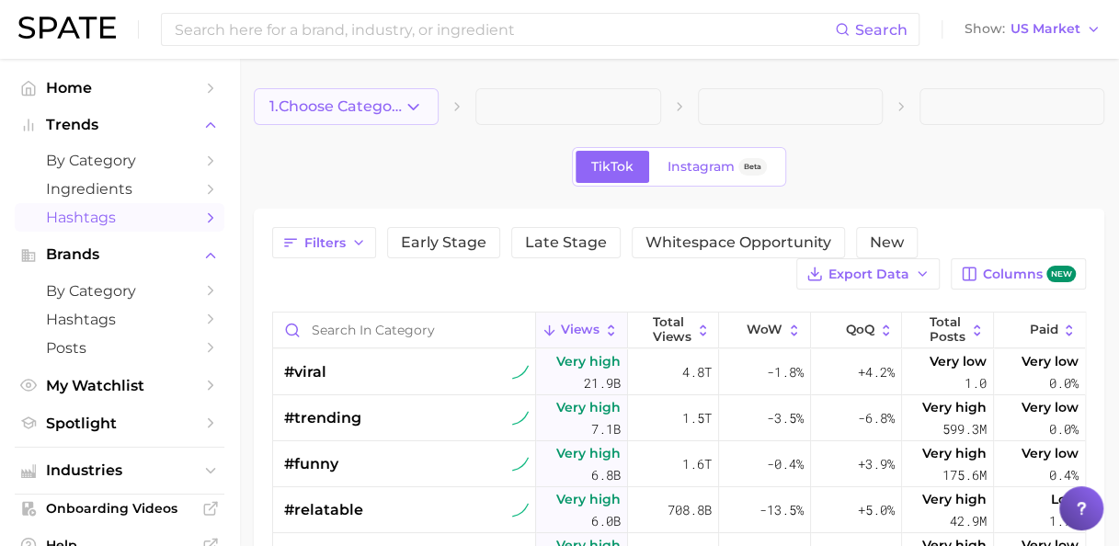
click at [370, 102] on span "1. Choose Category" at bounding box center [336, 106] width 134 height 17
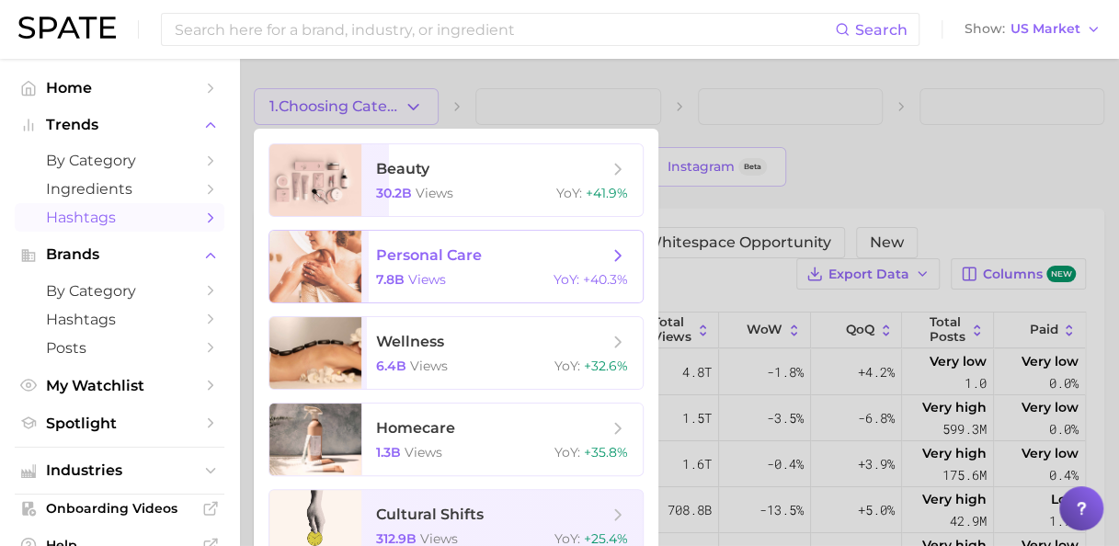
click at [437, 257] on span "personal care" at bounding box center [429, 254] width 106 height 17
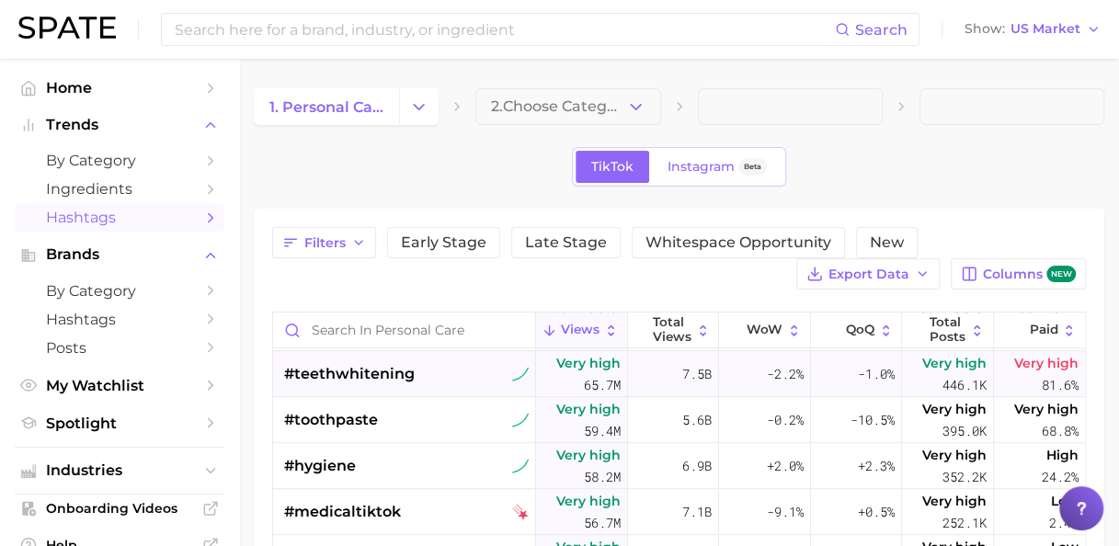
scroll to position [643, 0]
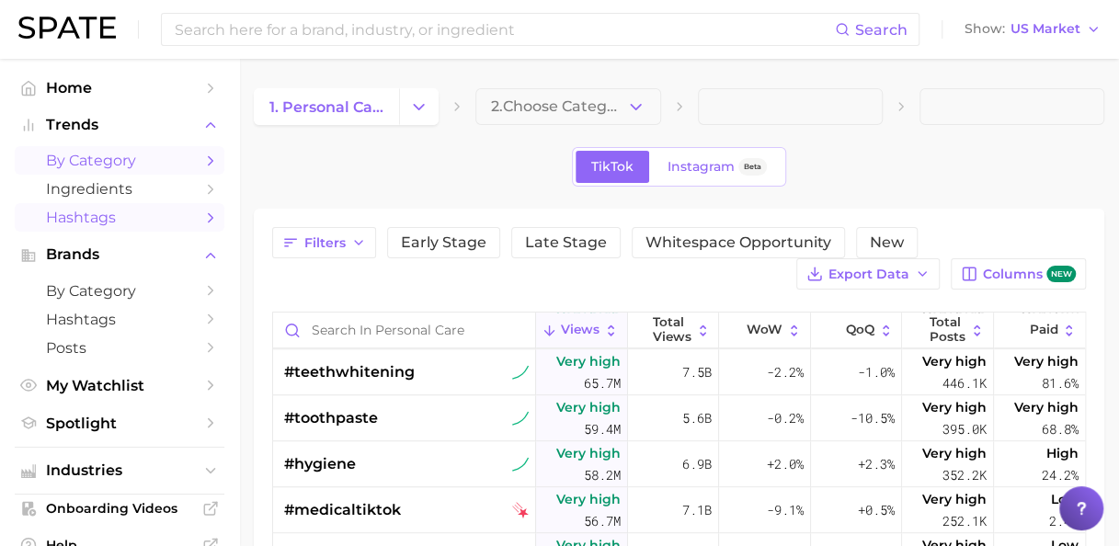
click at [134, 158] on span "by Category" at bounding box center [119, 160] width 147 height 17
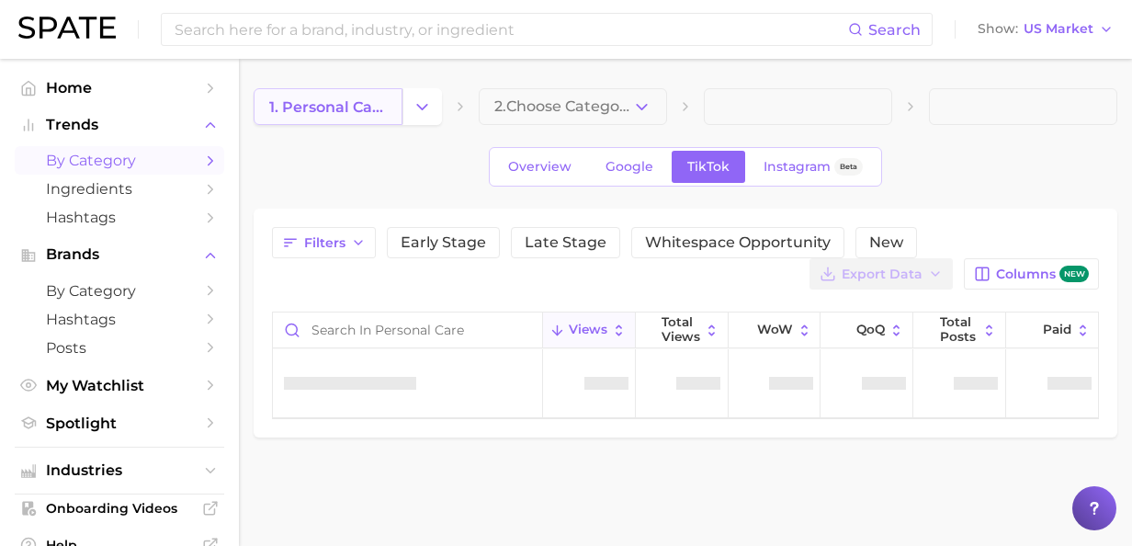
click at [385, 110] on span "1. personal care" at bounding box center [328, 106] width 118 height 17
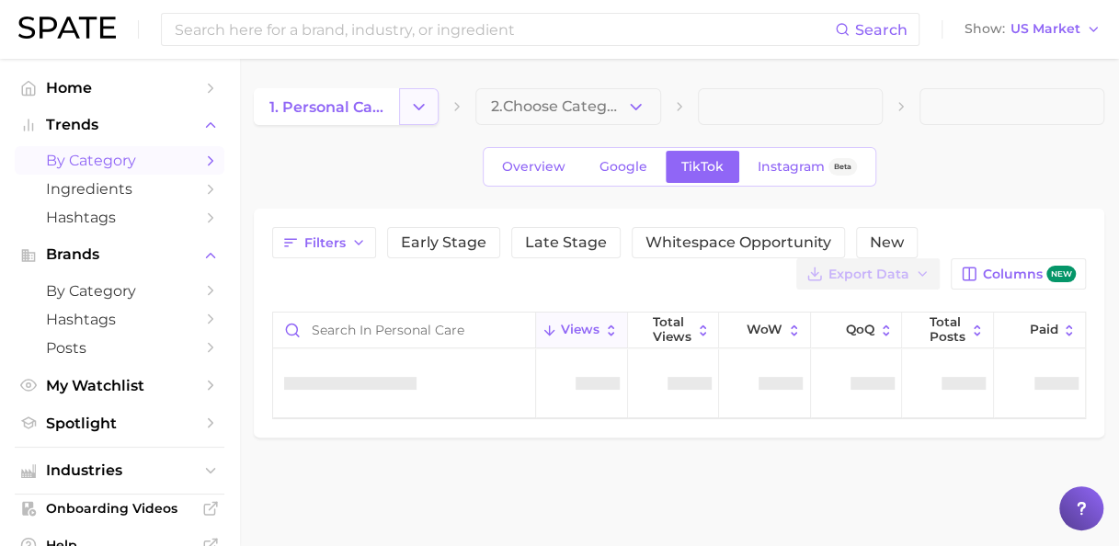
click at [423, 108] on icon "Change Category" at bounding box center [418, 106] width 19 height 19
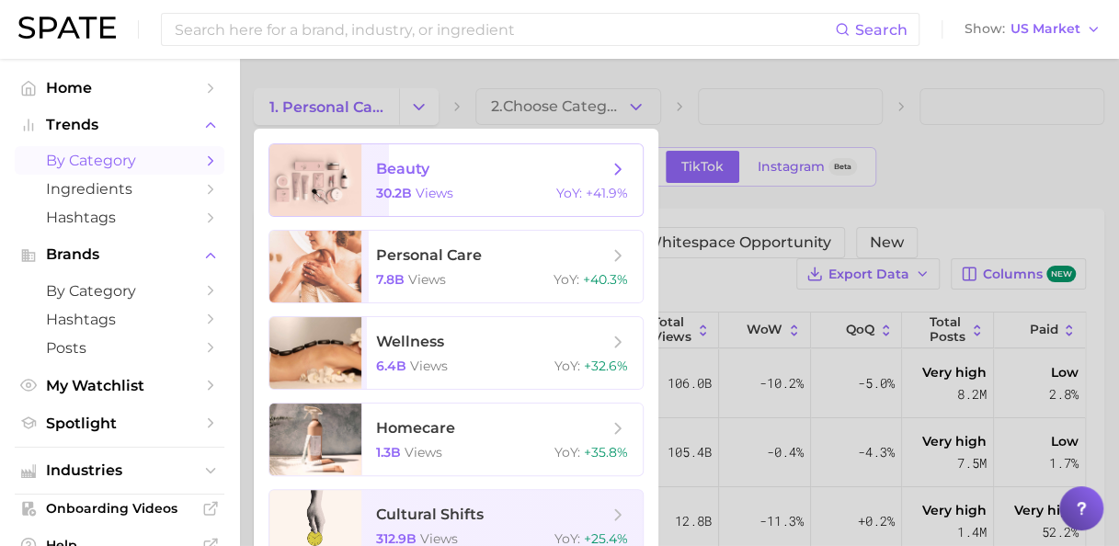
click at [406, 175] on span "beauty" at bounding box center [402, 168] width 53 height 17
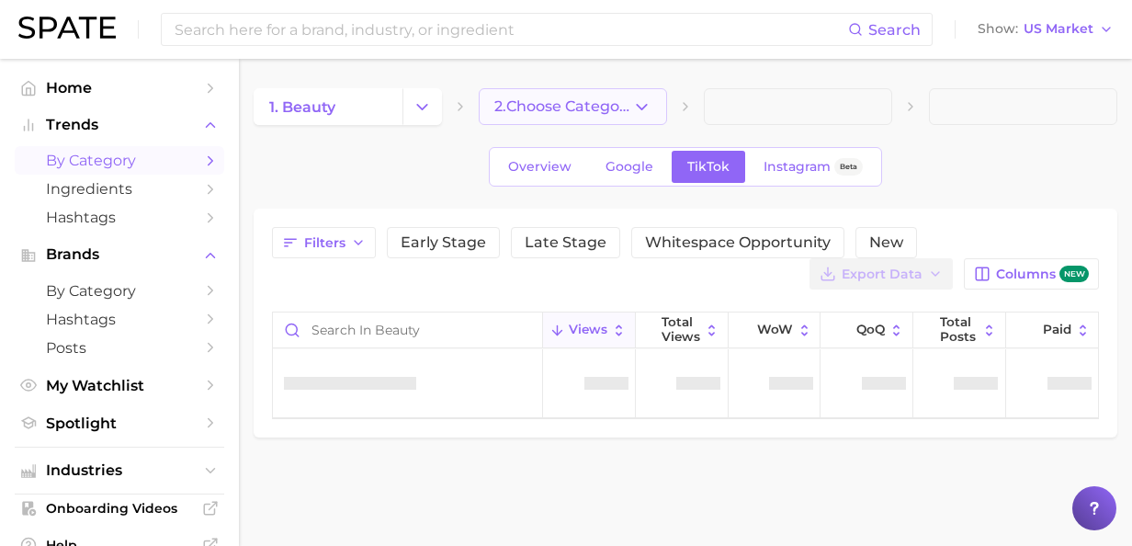
click at [615, 103] on span "2. Choose Category" at bounding box center [563, 106] width 138 height 17
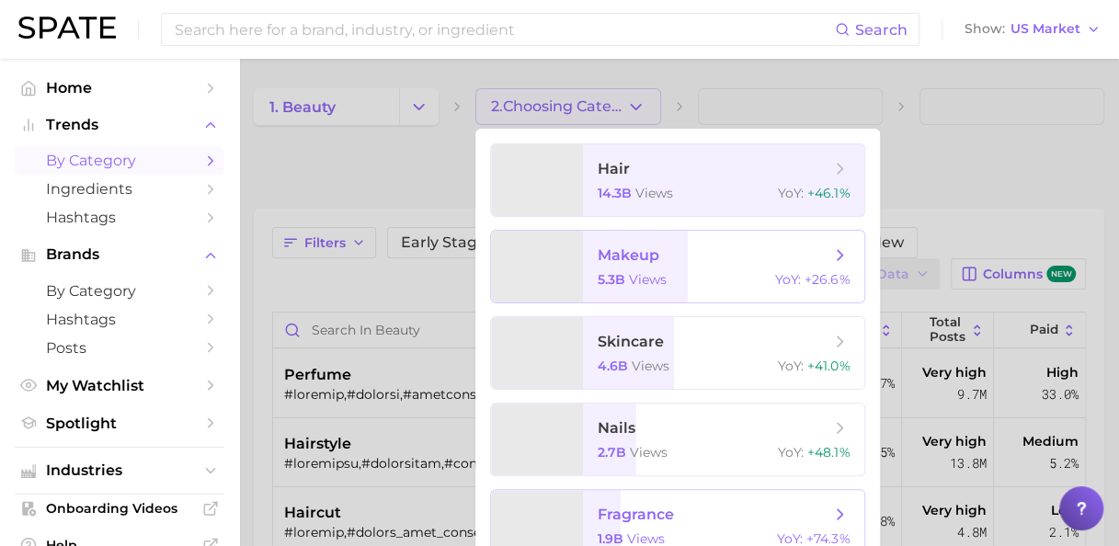
scroll to position [31, 0]
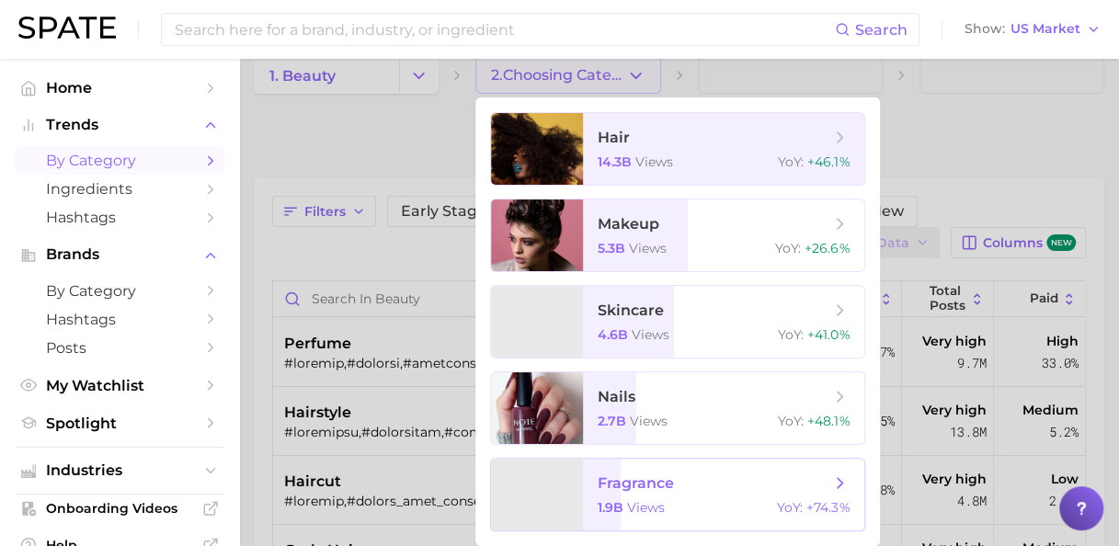
click at [643, 479] on span "fragrance" at bounding box center [635, 482] width 76 height 17
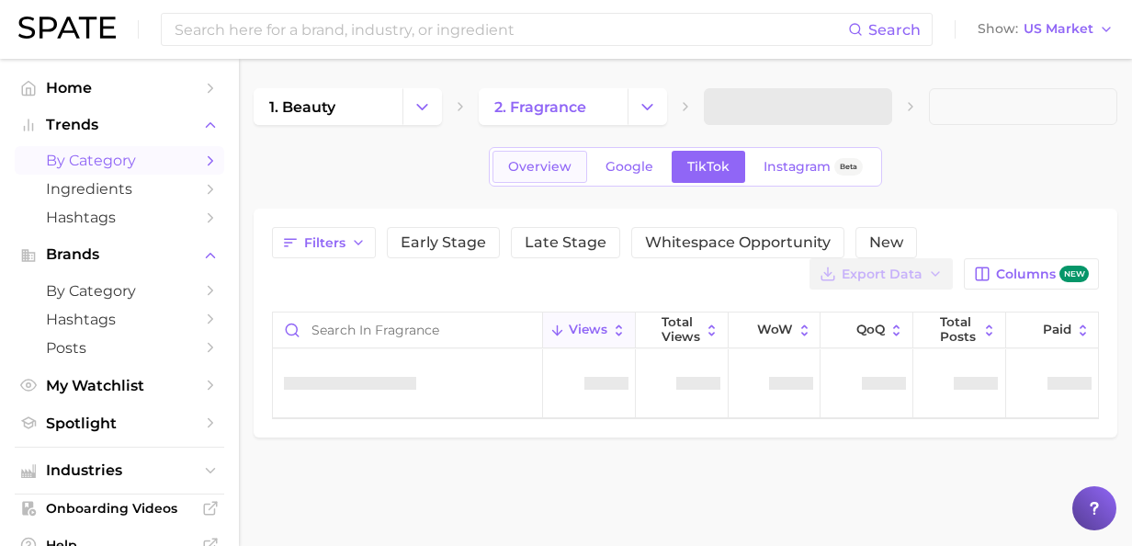
click at [533, 156] on link "Overview" at bounding box center [540, 167] width 95 height 32
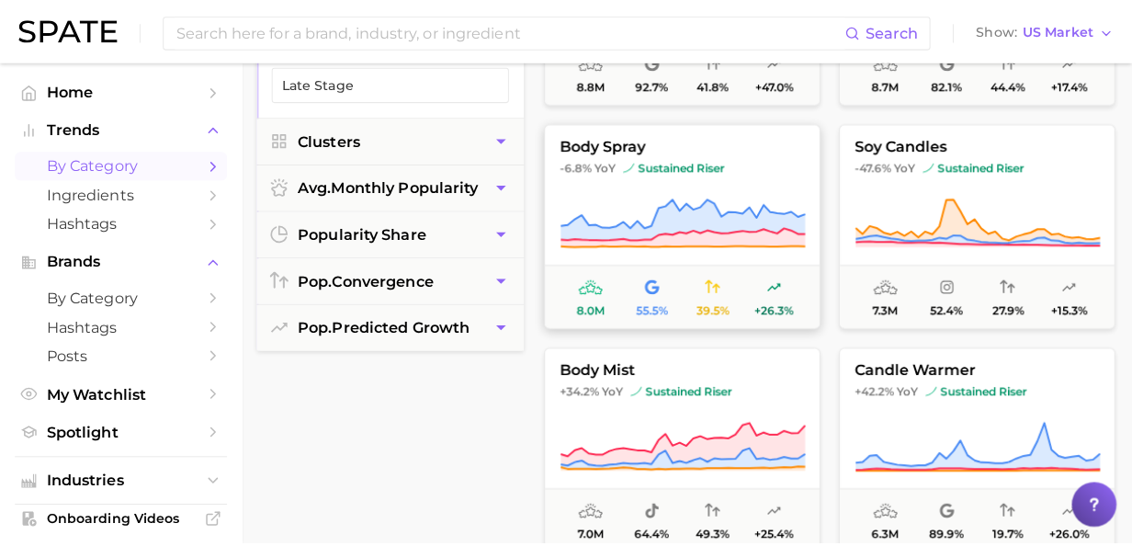
scroll to position [1746, 0]
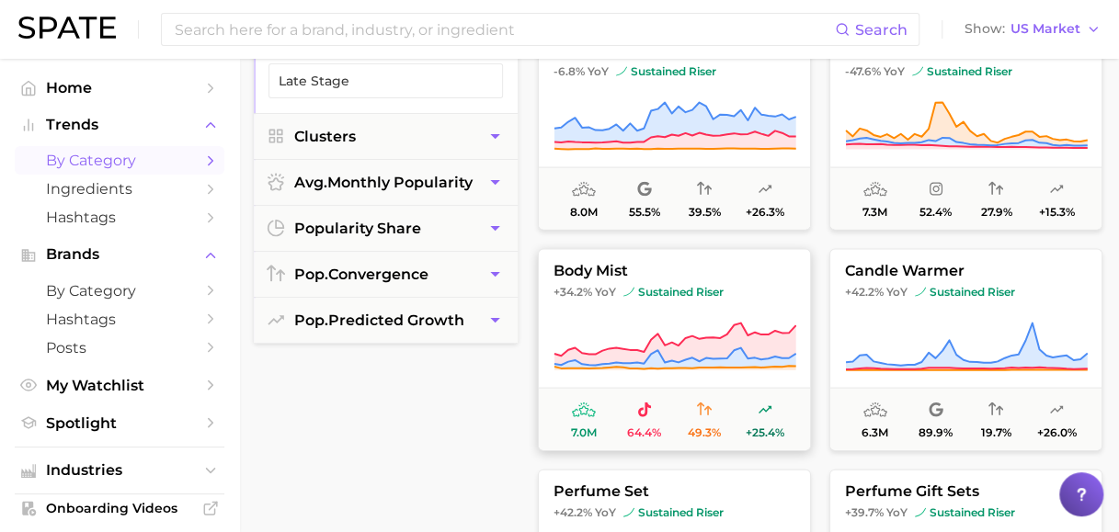
click at [621, 272] on span "body mist" at bounding box center [674, 270] width 271 height 17
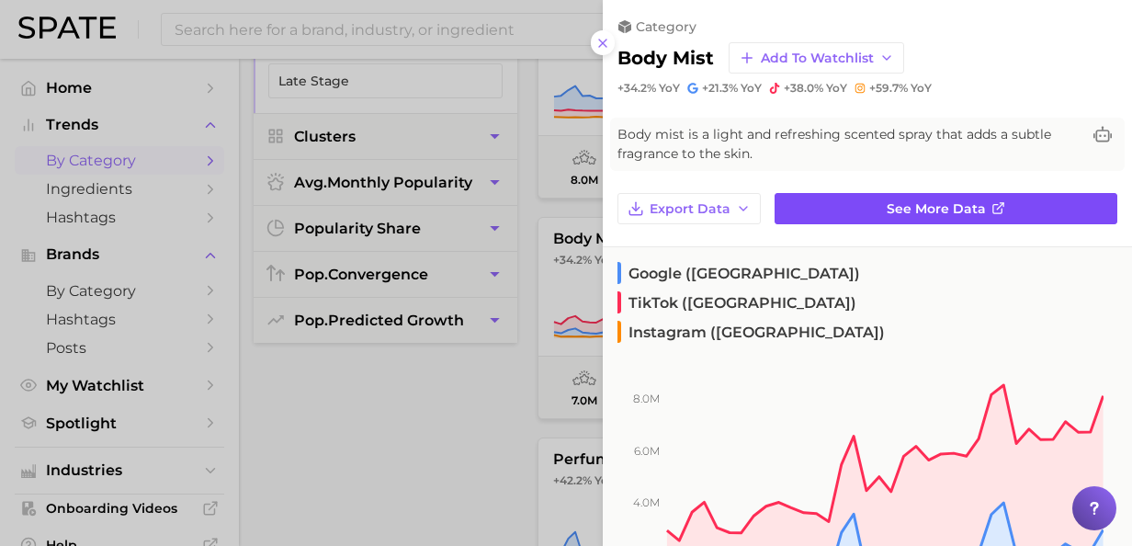
click at [971, 205] on span "See more data" at bounding box center [936, 209] width 99 height 16
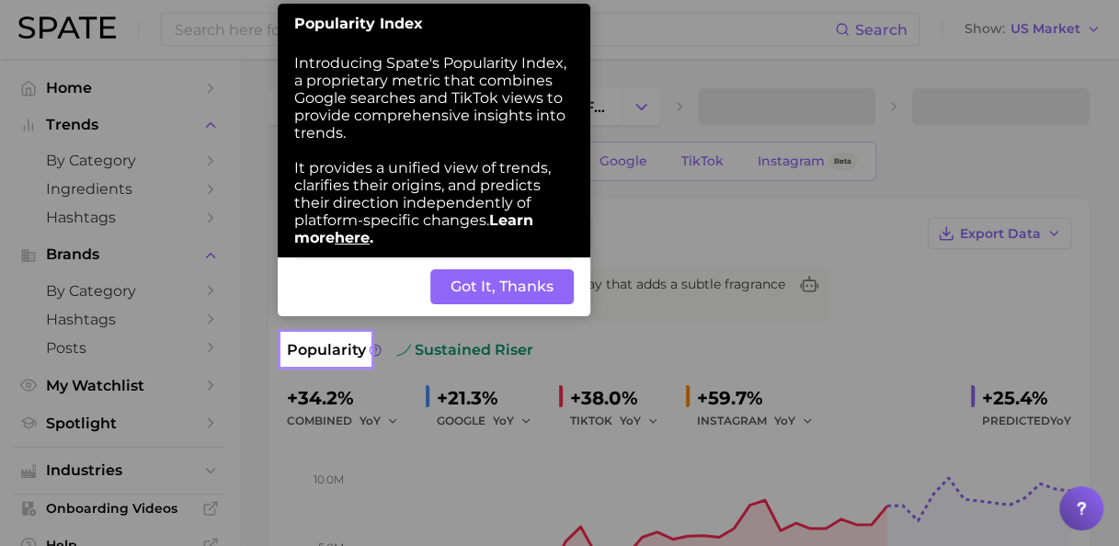
click at [499, 282] on button "Got It, Thanks" at bounding box center [501, 286] width 143 height 35
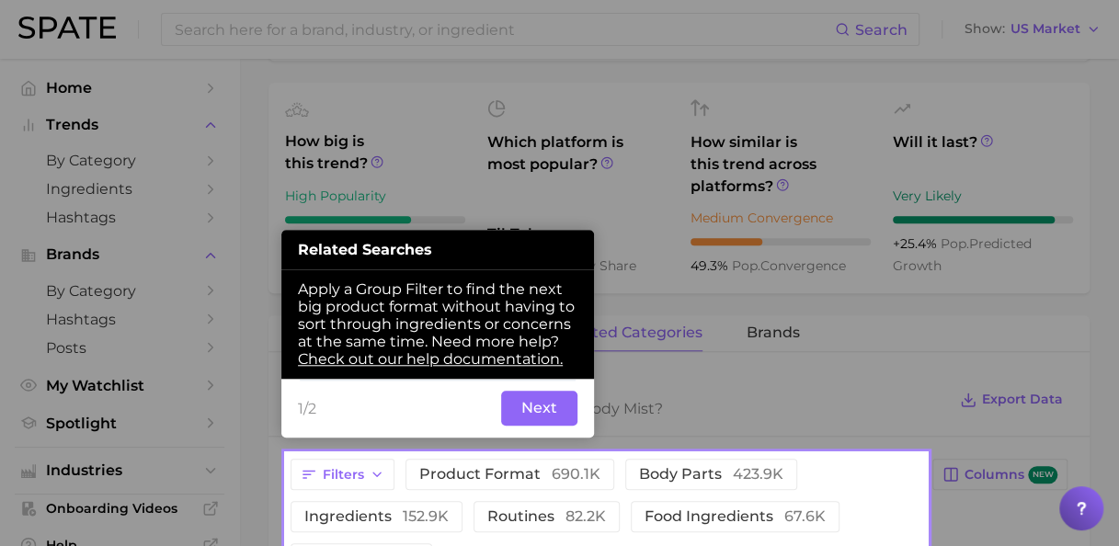
scroll to position [693, 0]
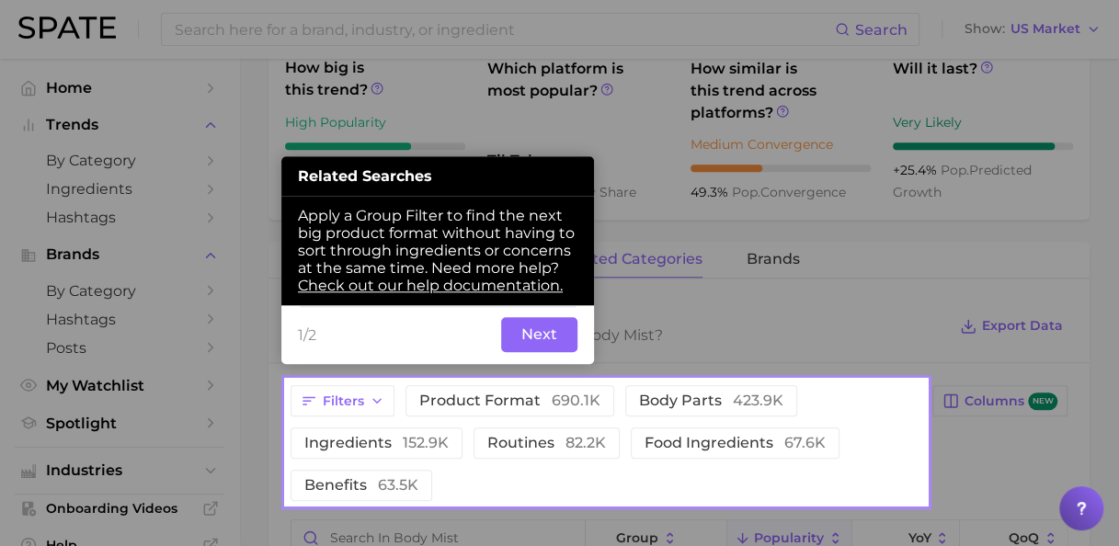
click at [546, 340] on button "Next" at bounding box center [539, 334] width 76 height 35
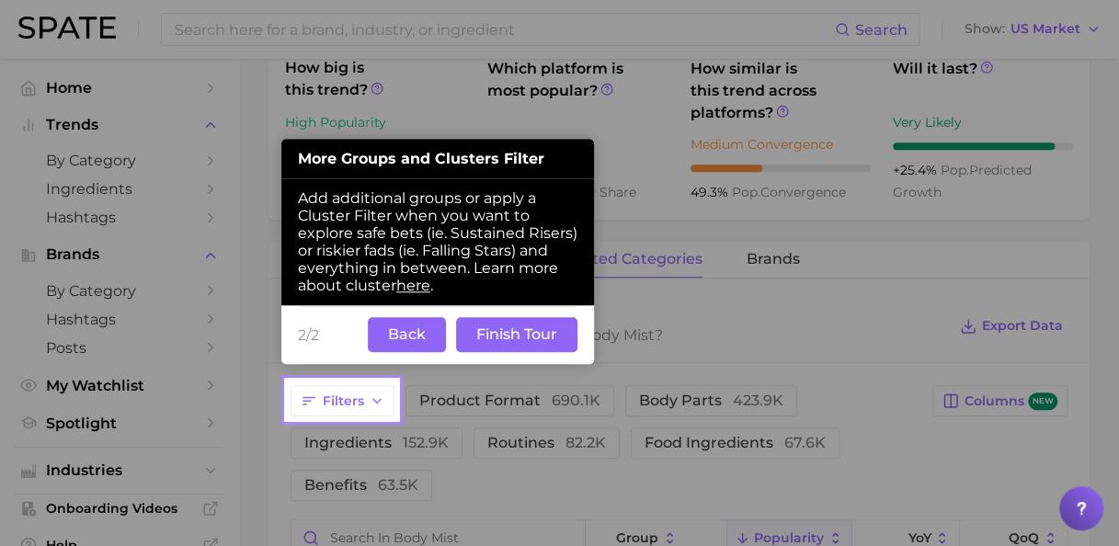
click at [513, 340] on button "Finish Tour" at bounding box center [516, 334] width 121 height 35
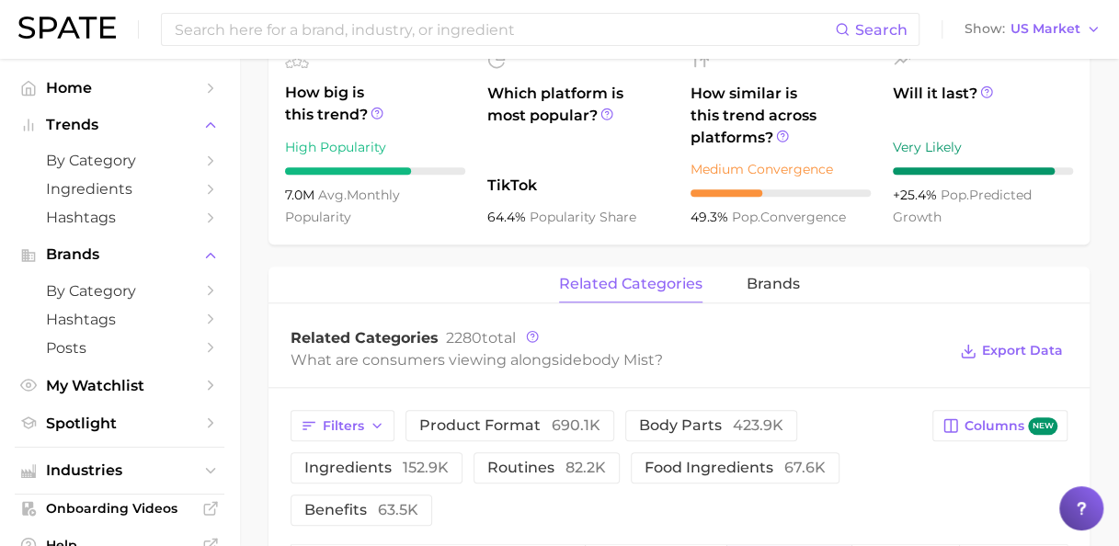
scroll to position [694, 0]
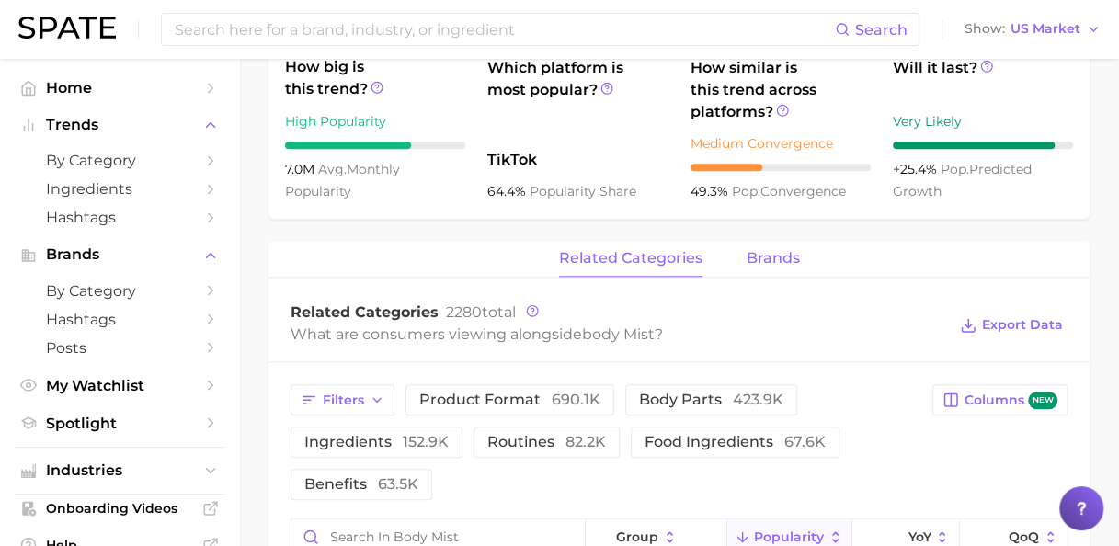
click at [785, 265] on span "brands" at bounding box center [772, 258] width 53 height 17
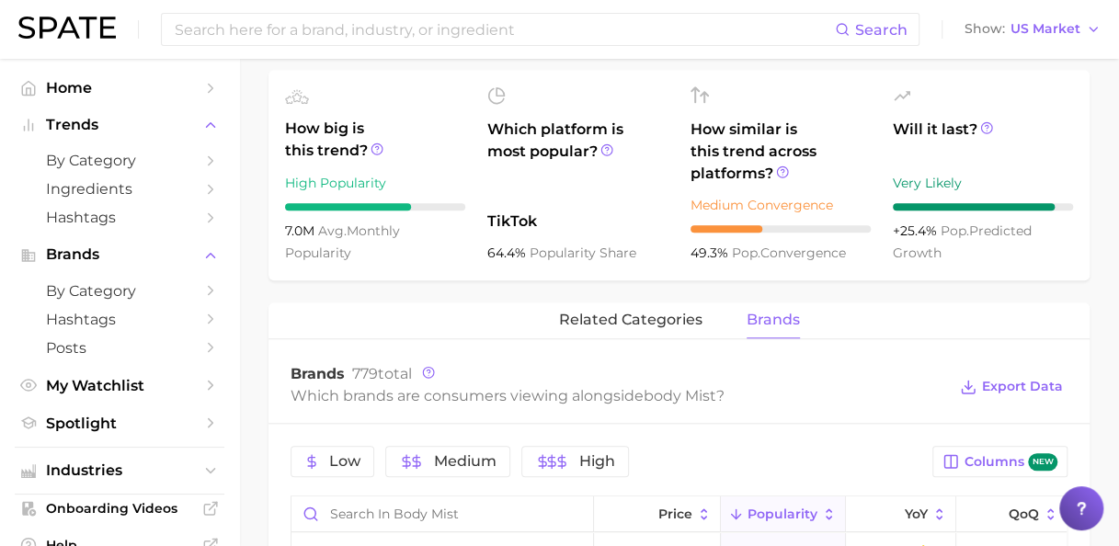
scroll to position [602, 0]
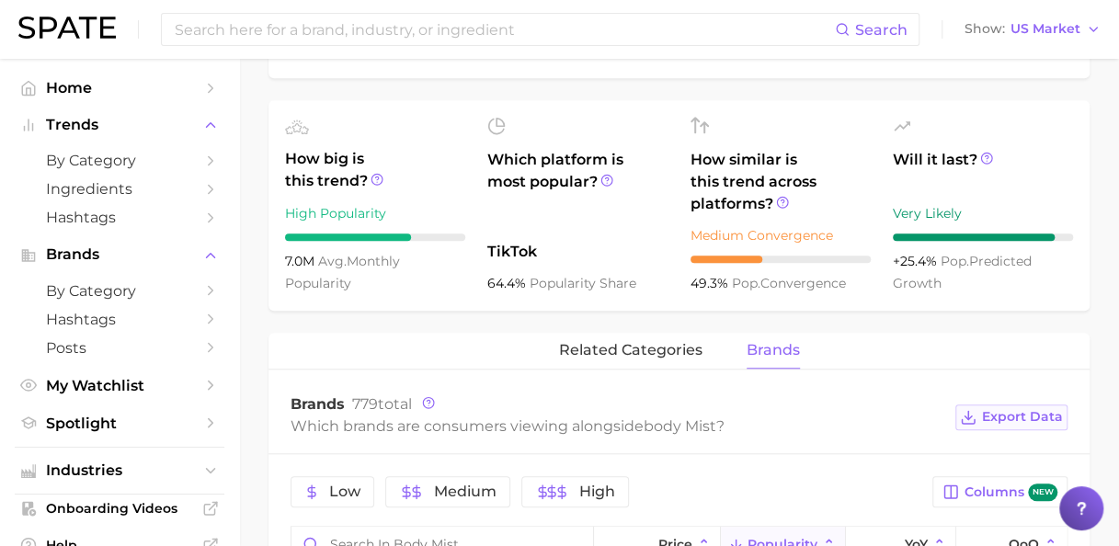
click at [1004, 415] on span "Export Data" at bounding box center [1022, 417] width 81 height 16
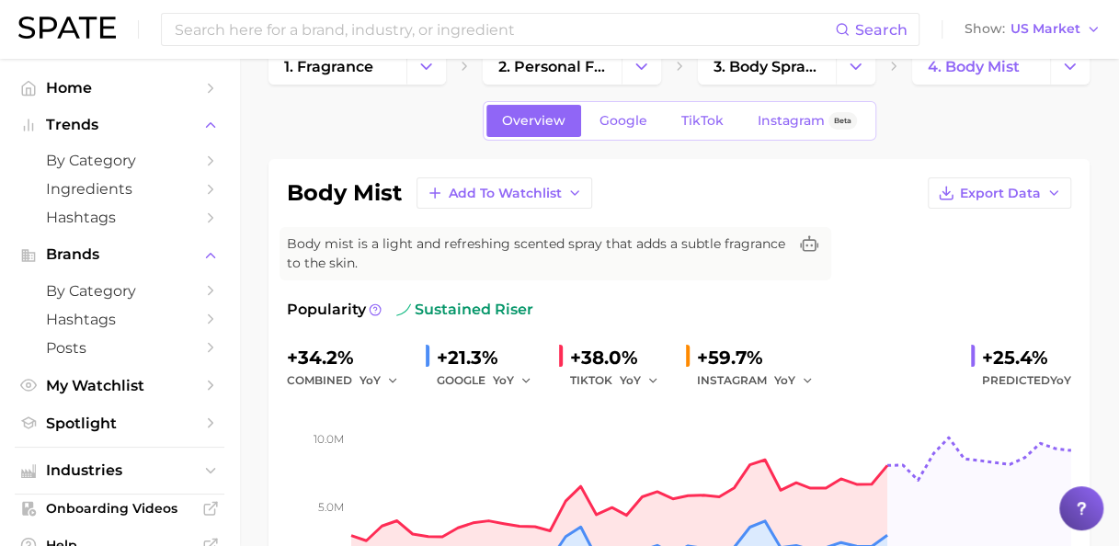
scroll to position [0, 0]
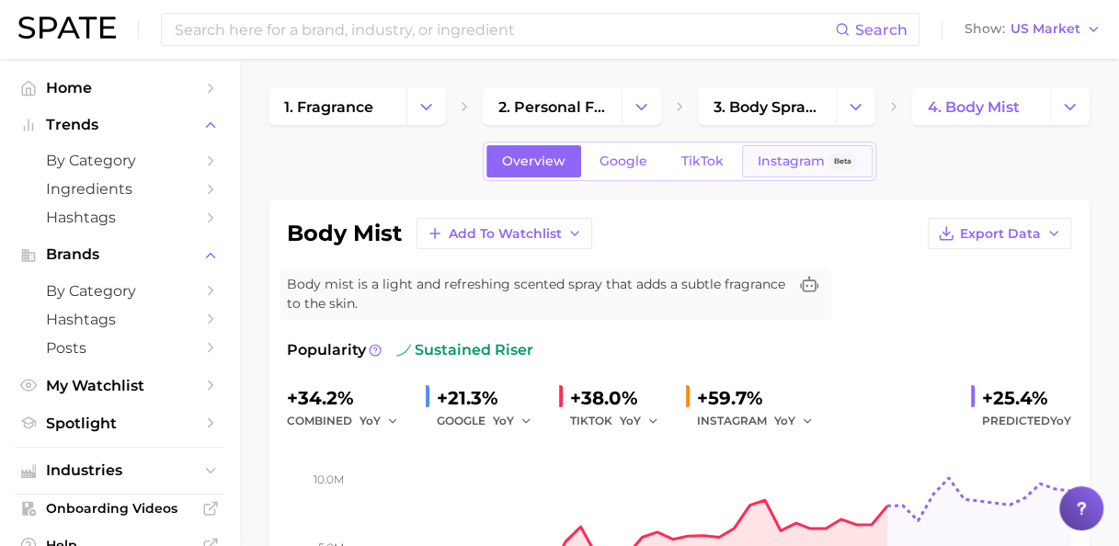
click at [788, 164] on span "Instagram" at bounding box center [790, 161] width 67 height 16
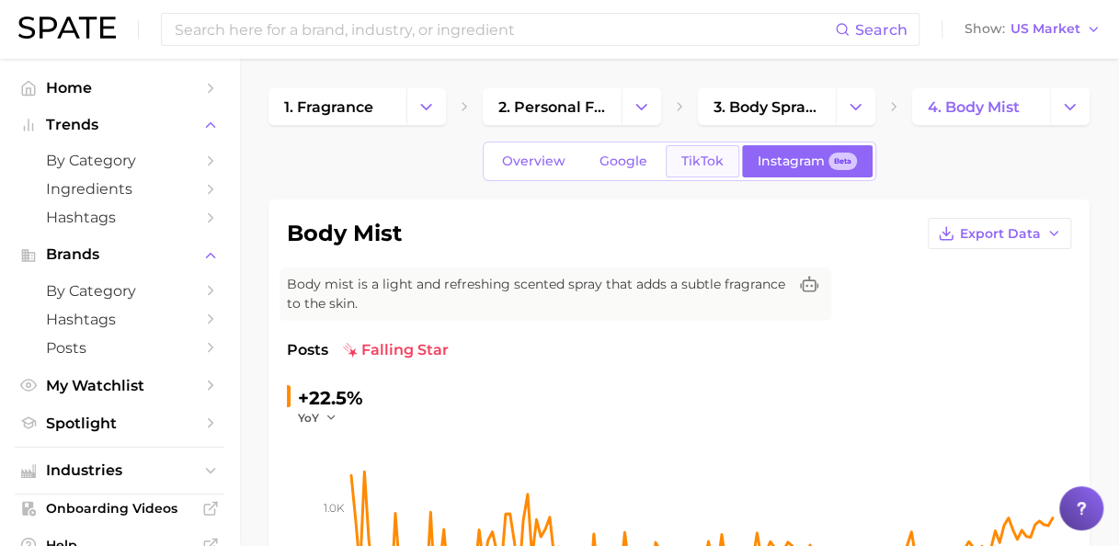
click at [713, 160] on span "TikTok" at bounding box center [702, 161] width 42 height 16
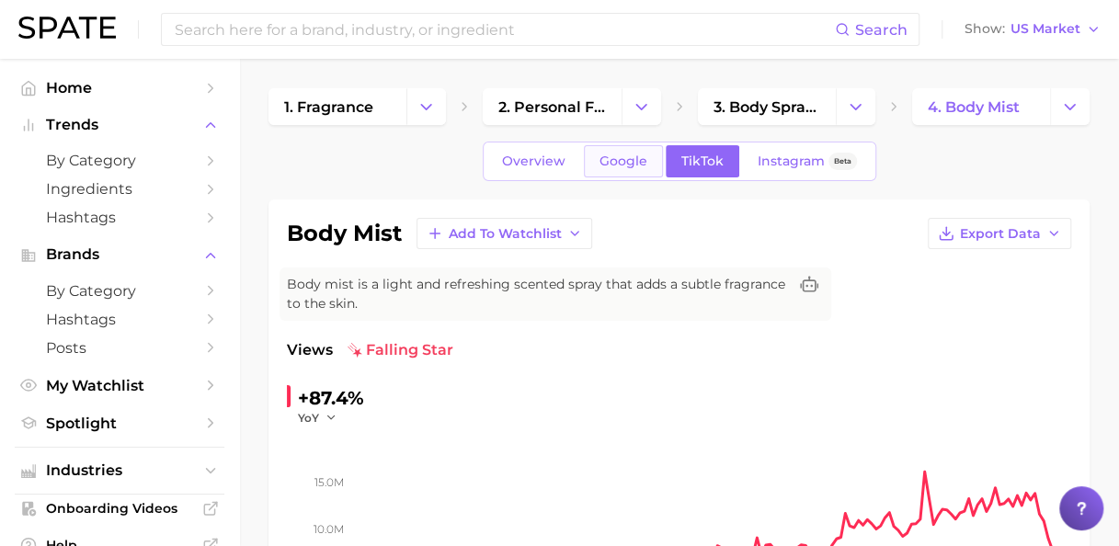
click at [618, 162] on span "Google" at bounding box center [623, 161] width 48 height 16
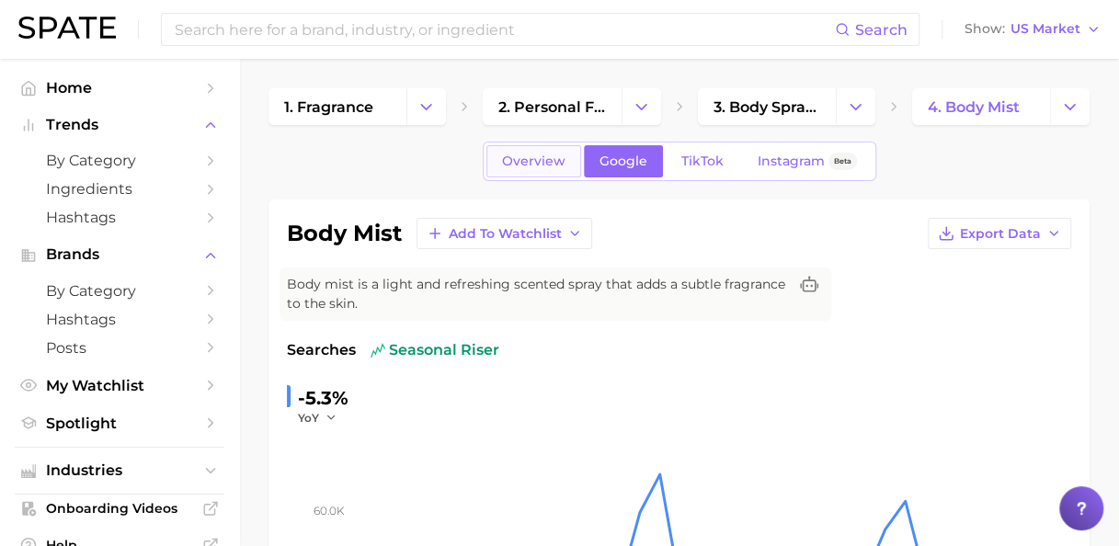
click at [551, 164] on span "Overview" at bounding box center [533, 161] width 63 height 16
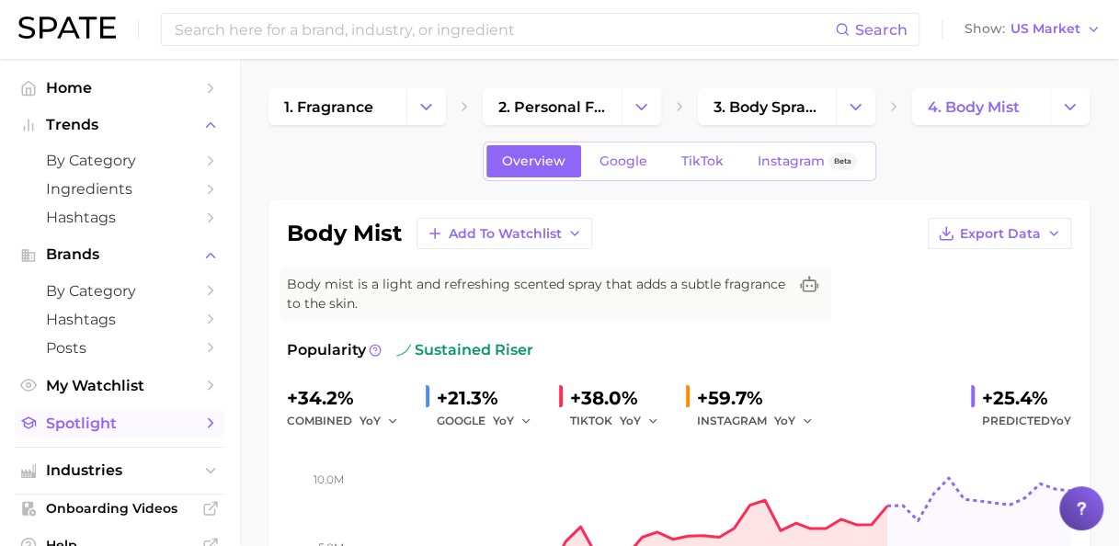
click at [149, 423] on span "Spotlight" at bounding box center [119, 423] width 147 height 17
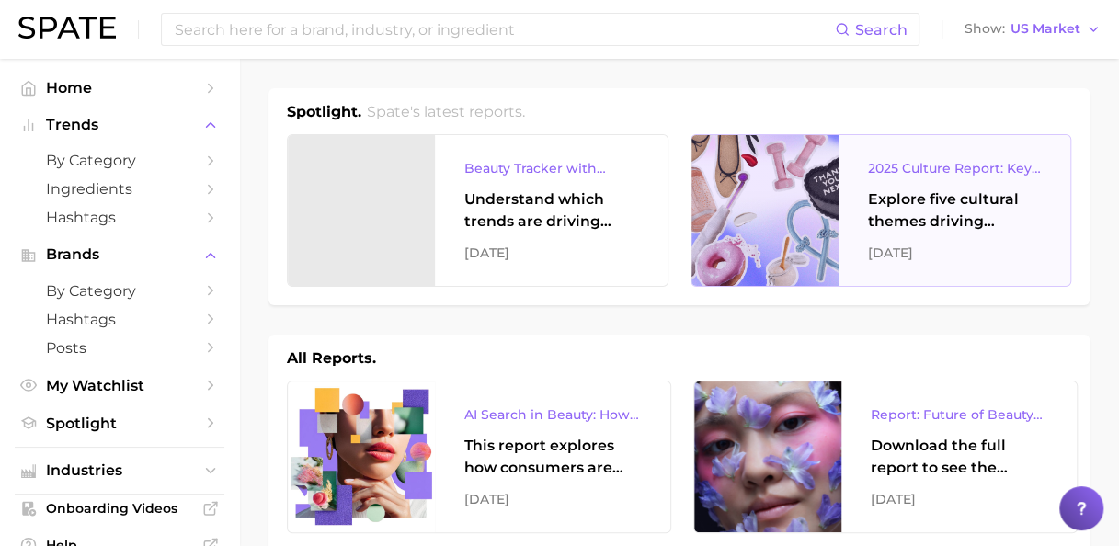
click at [973, 211] on div "Explore five cultural themes driving influence across beauty, food, and pop cul…" at bounding box center [955, 210] width 174 height 44
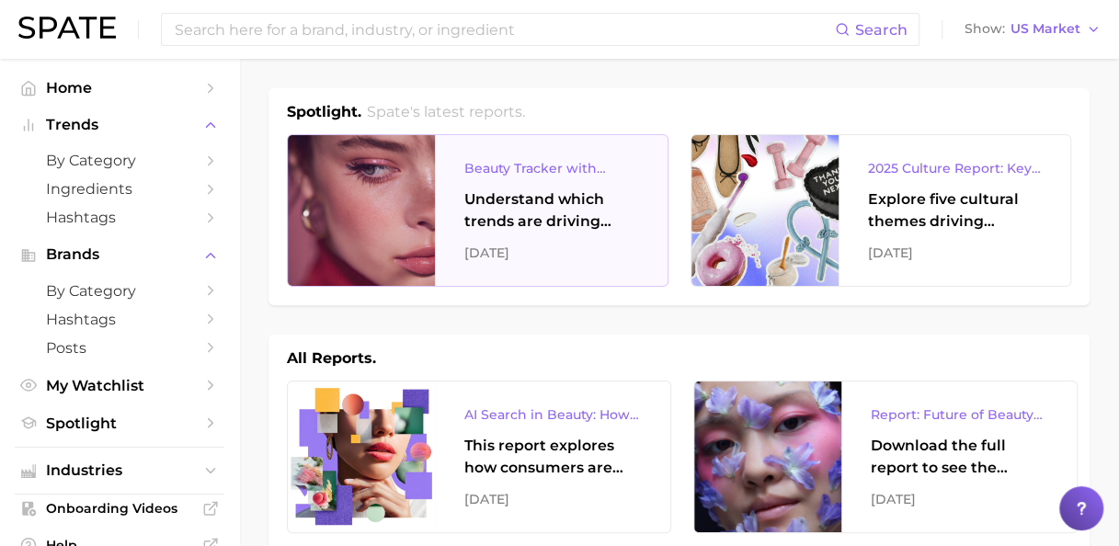
click at [529, 208] on div "Understand which trends are driving engagement across platforms in the skin, ha…" at bounding box center [551, 210] width 174 height 44
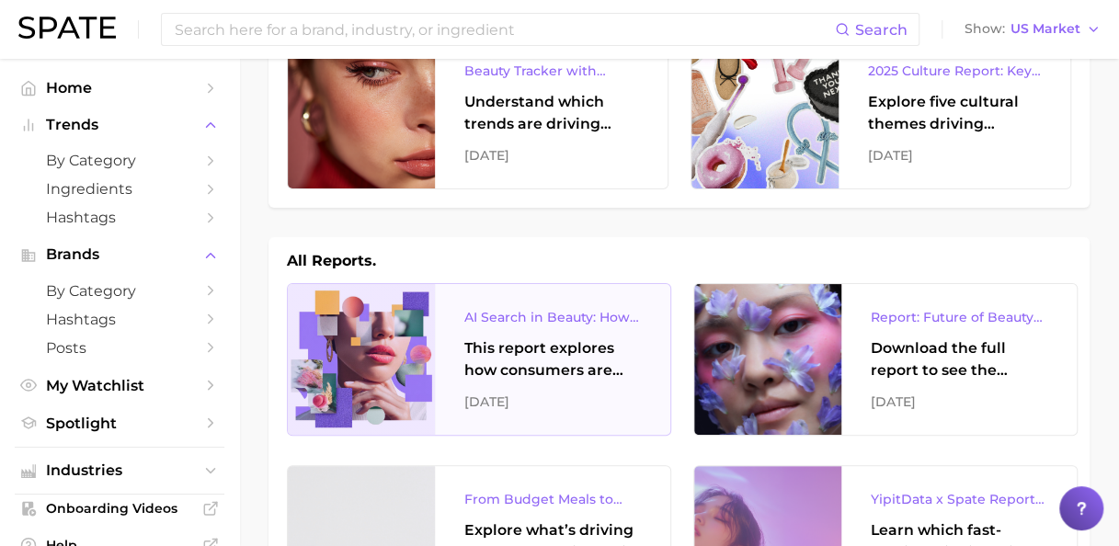
scroll to position [184, 0]
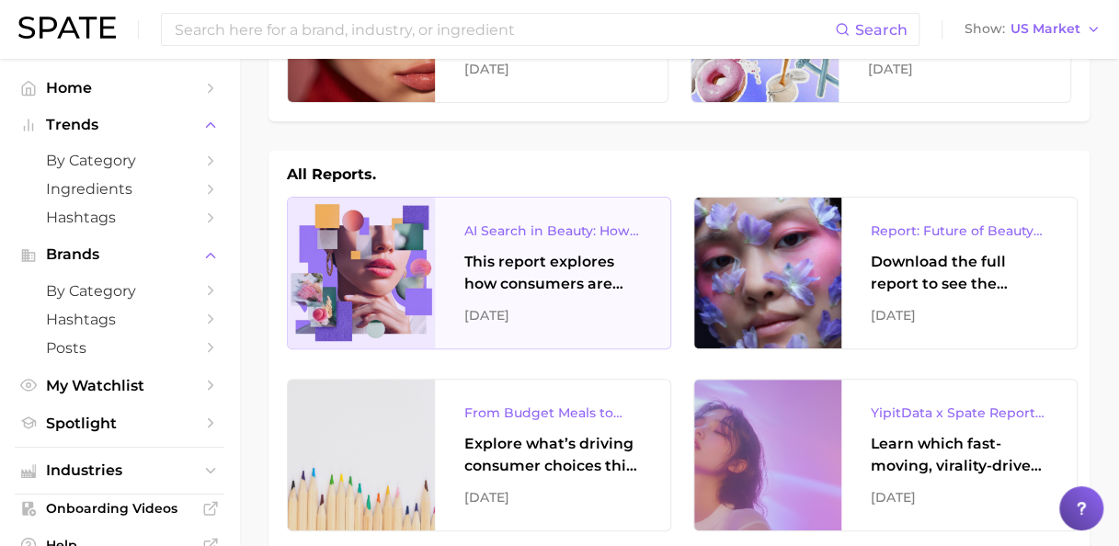
click at [533, 258] on div "This report explores how consumers are engaging with AI-powered search tools — …" at bounding box center [552, 273] width 176 height 44
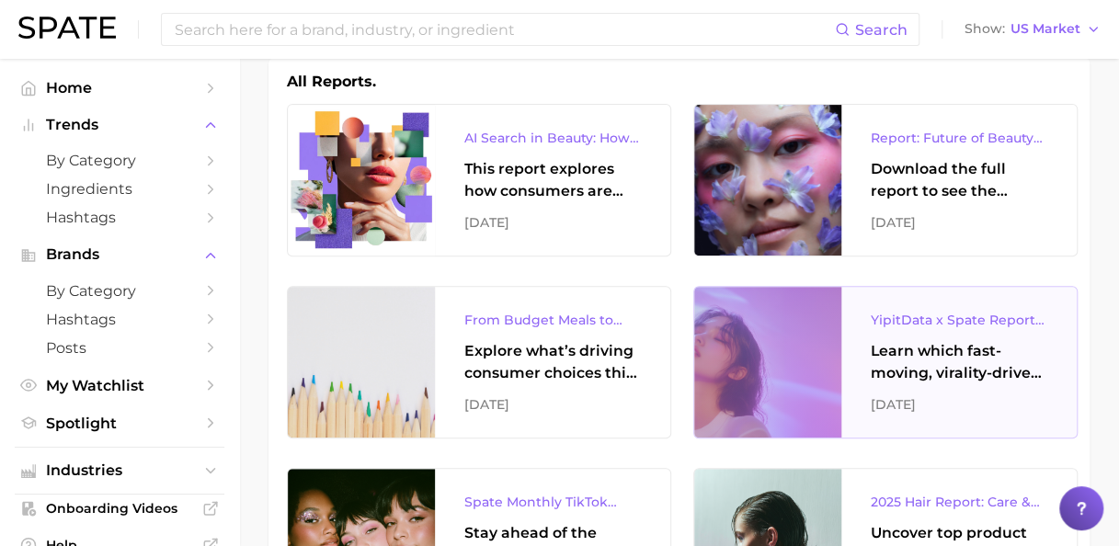
scroll to position [368, 0]
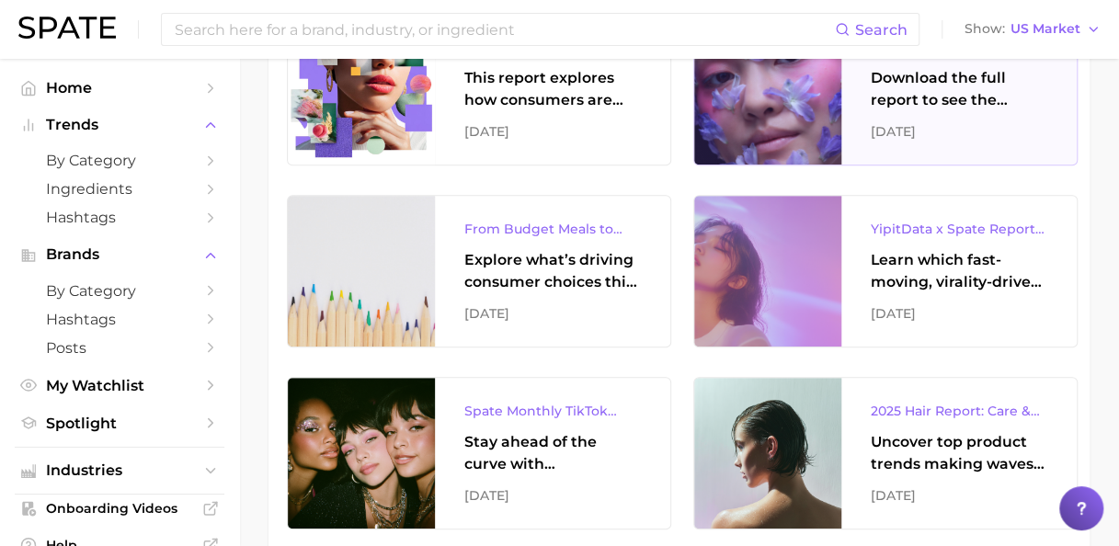
click at [954, 90] on div "Download the full report to see the Future of Beauty trends we unpacked during …" at bounding box center [958, 89] width 176 height 44
